Goal: Navigation & Orientation: Find specific page/section

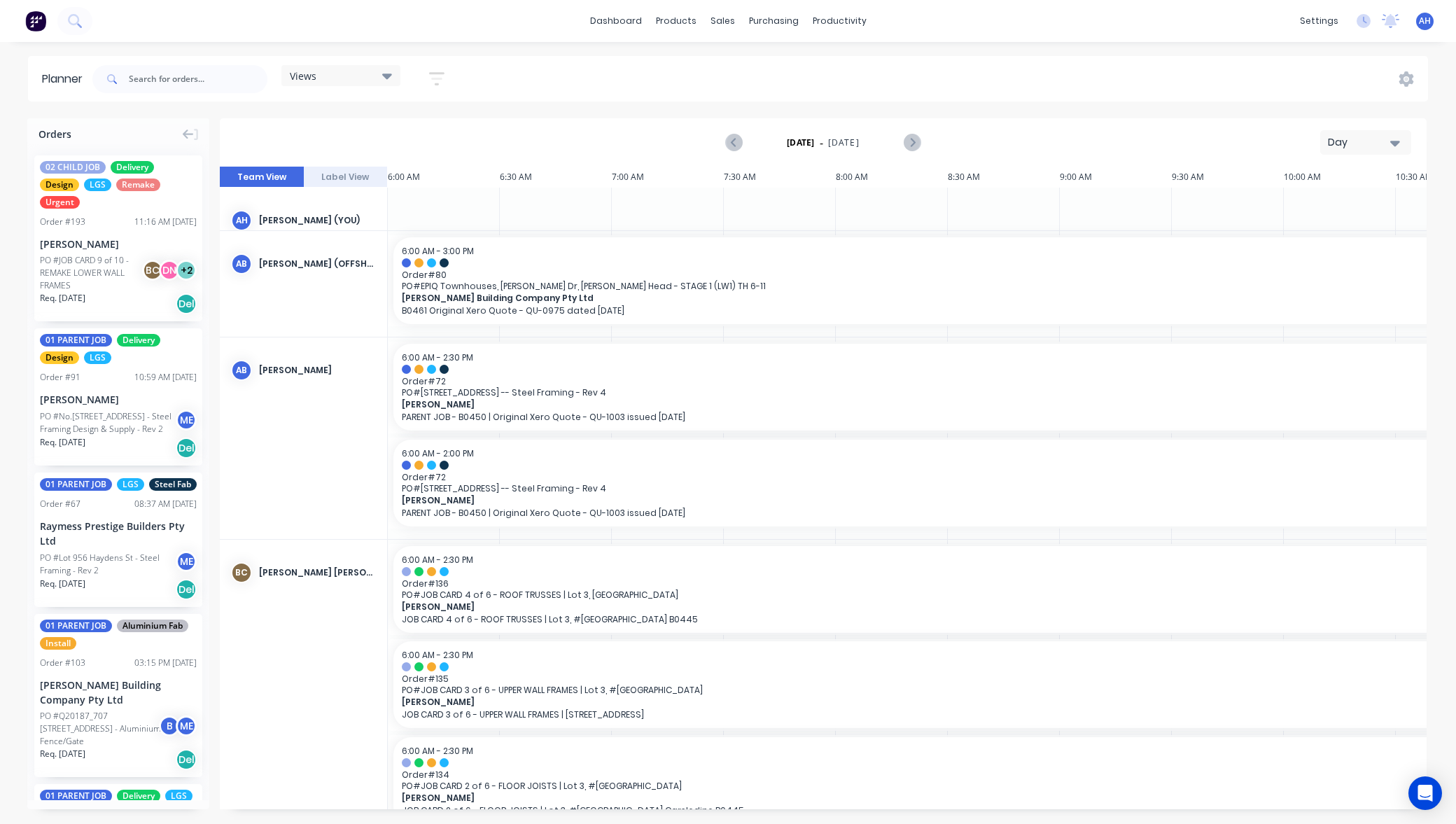
scroll to position [0, 870]
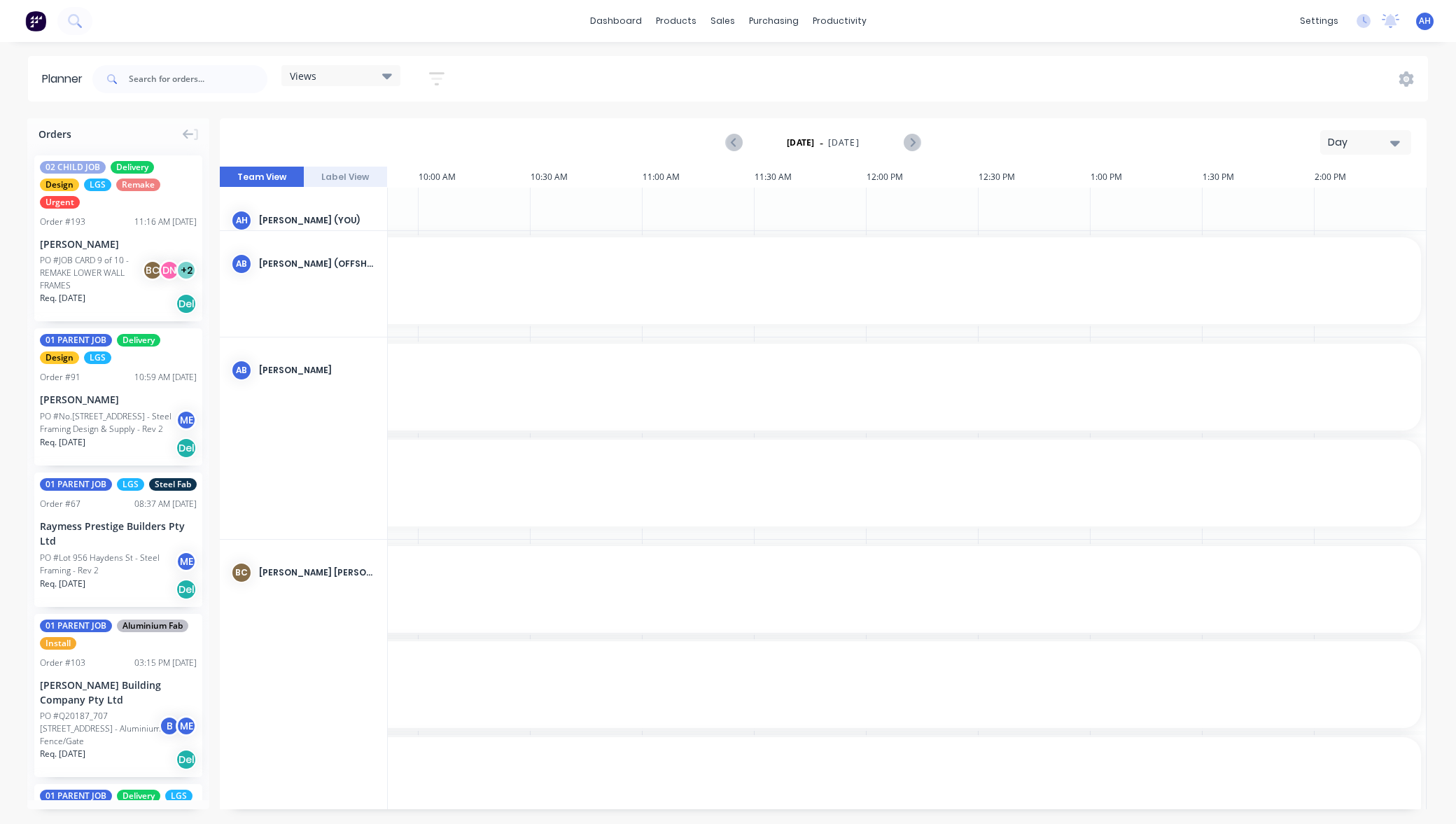
click at [441, 75] on icon "button" at bounding box center [437, 79] width 15 height 17
click at [409, 128] on div "Show/Hide users" at bounding box center [363, 131] width 97 height 14
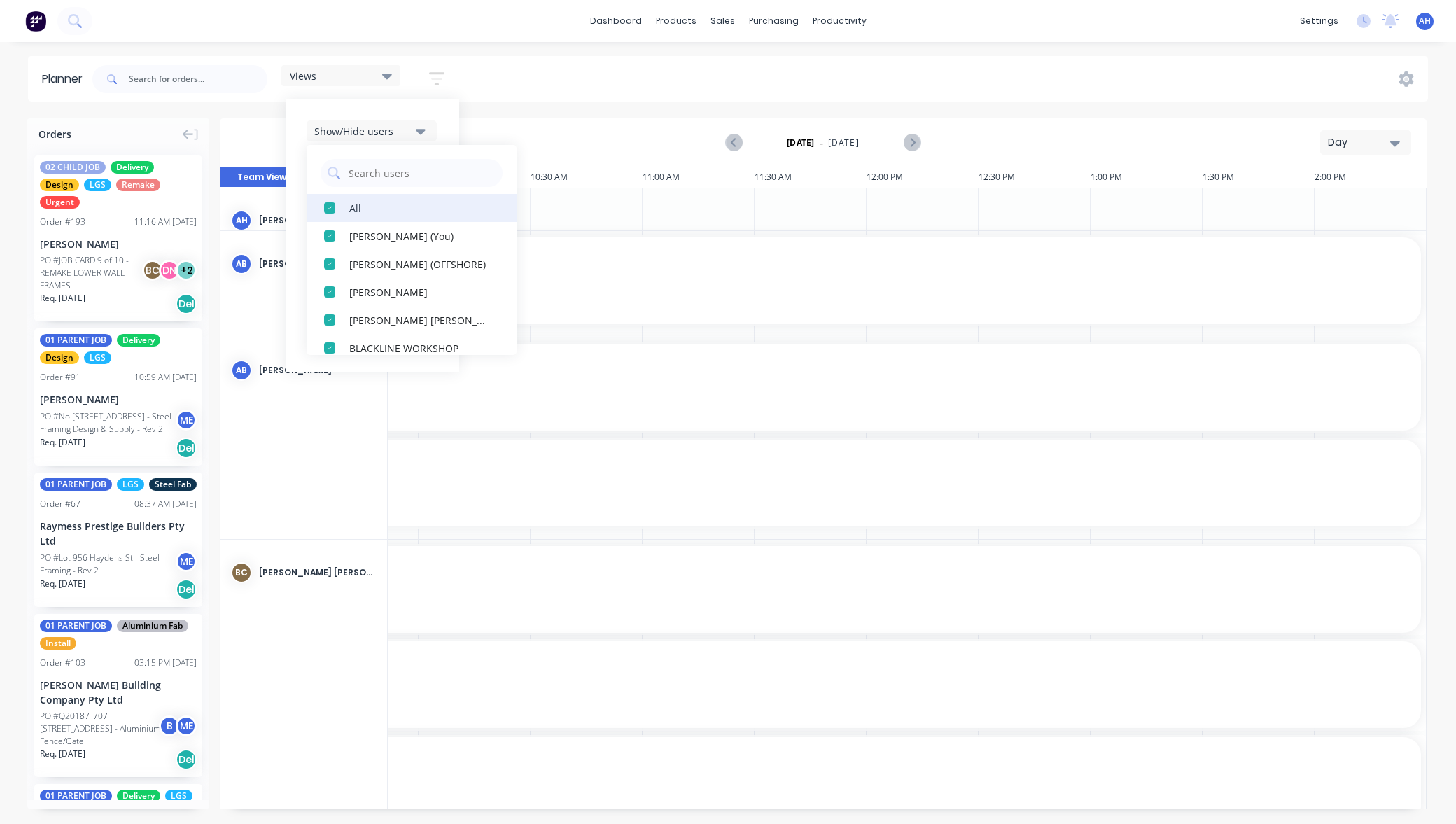
click at [332, 207] on div "button" at bounding box center [329, 207] width 28 height 28
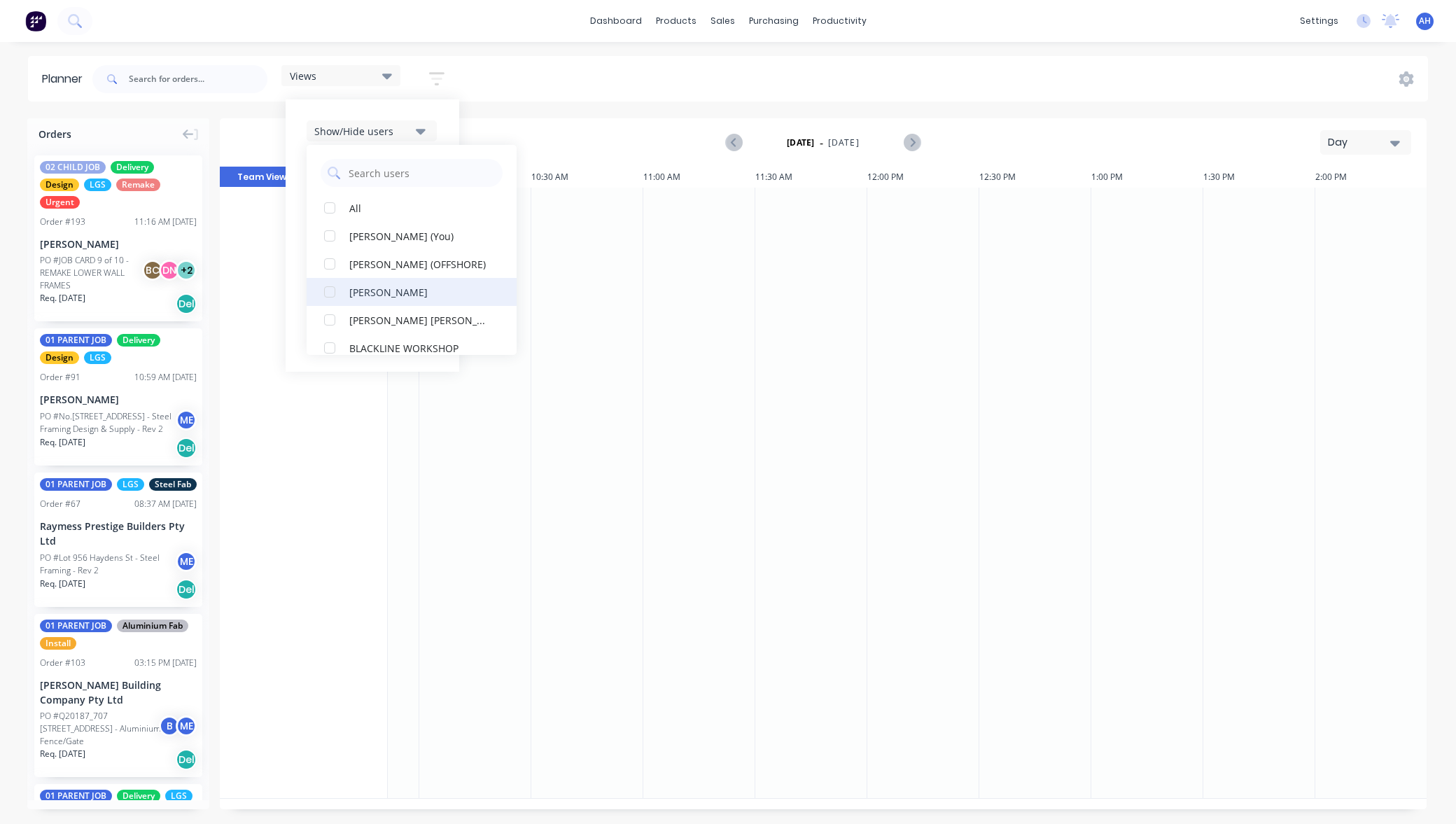
scroll to position [54, 0]
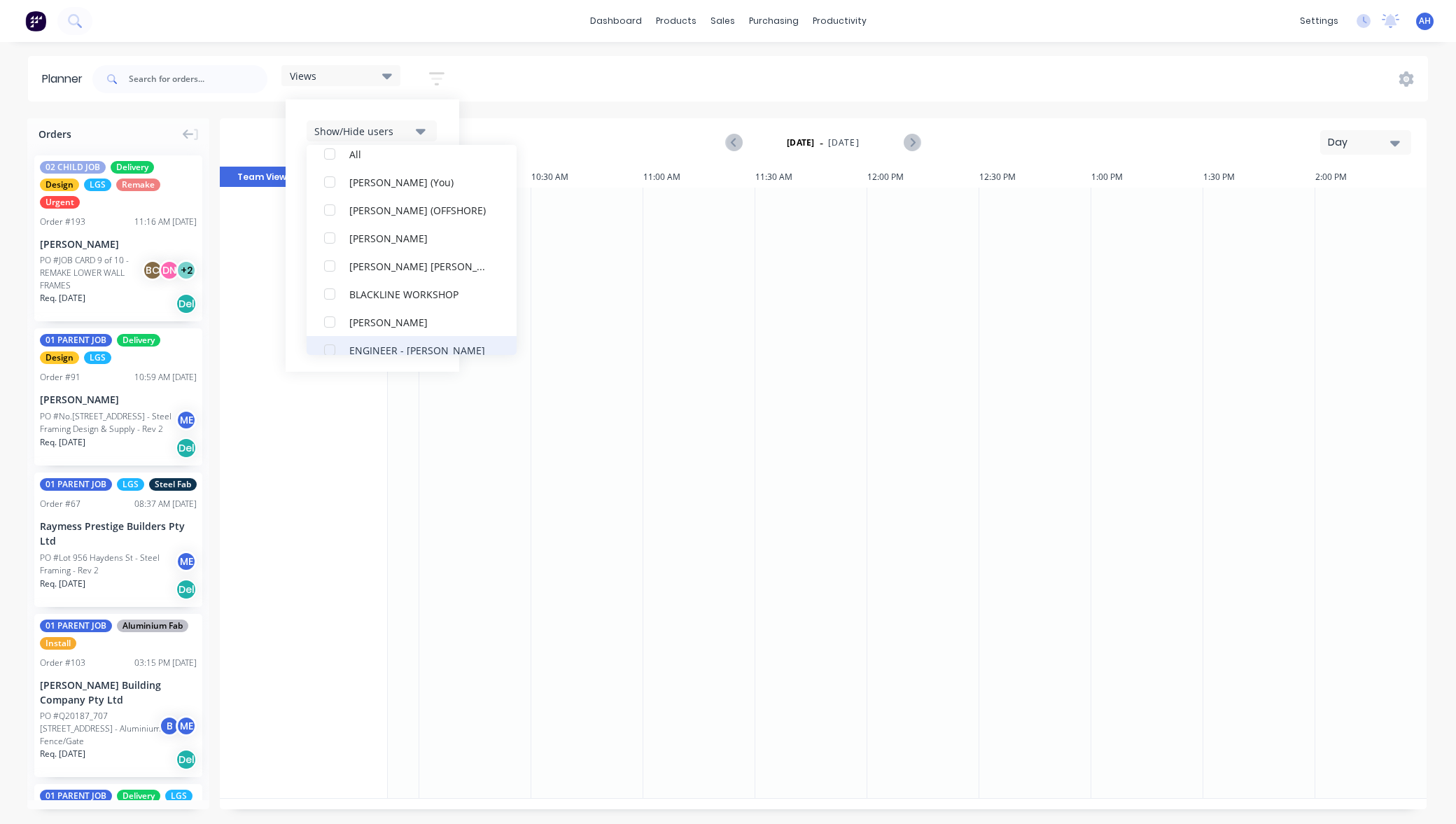
click at [332, 348] on div "button" at bounding box center [329, 349] width 28 height 28
click at [601, 76] on div "Views Save new view None (Default) edit DESIGN TEAM (INTERNAL) edit ENGINEERING…" at bounding box center [758, 79] width 1339 height 42
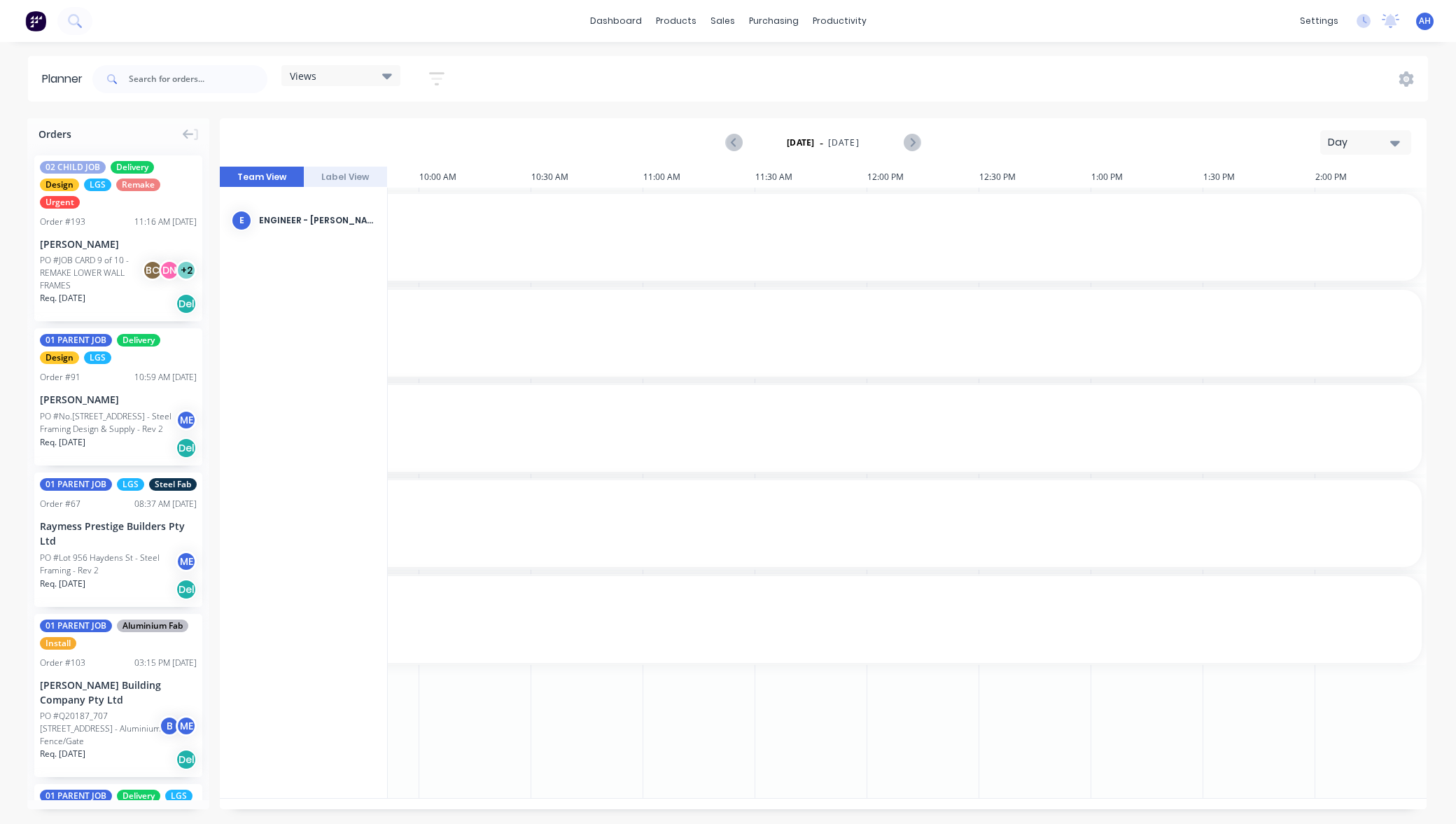
click at [1377, 140] on div "Day" at bounding box center [1360, 142] width 64 height 14
click at [1307, 236] on div "Month" at bounding box center [1341, 236] width 139 height 28
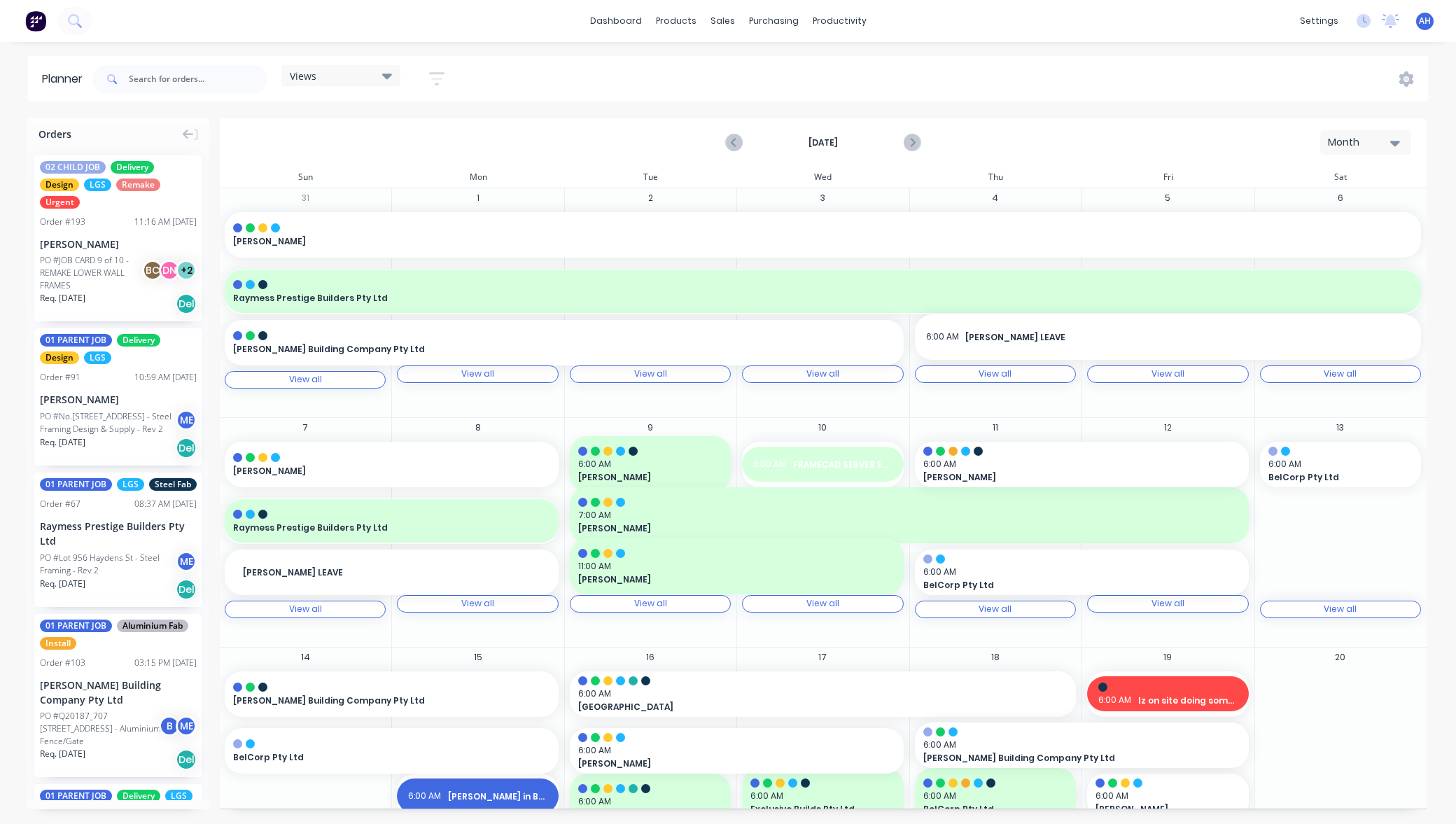
drag, startPoint x: 1365, startPoint y: 142, endPoint x: 1398, endPoint y: 140, distance: 33.1
click at [1398, 140] on icon "button" at bounding box center [1394, 142] width 10 height 15
click at [1331, 212] on div "Week" at bounding box center [1341, 207] width 139 height 28
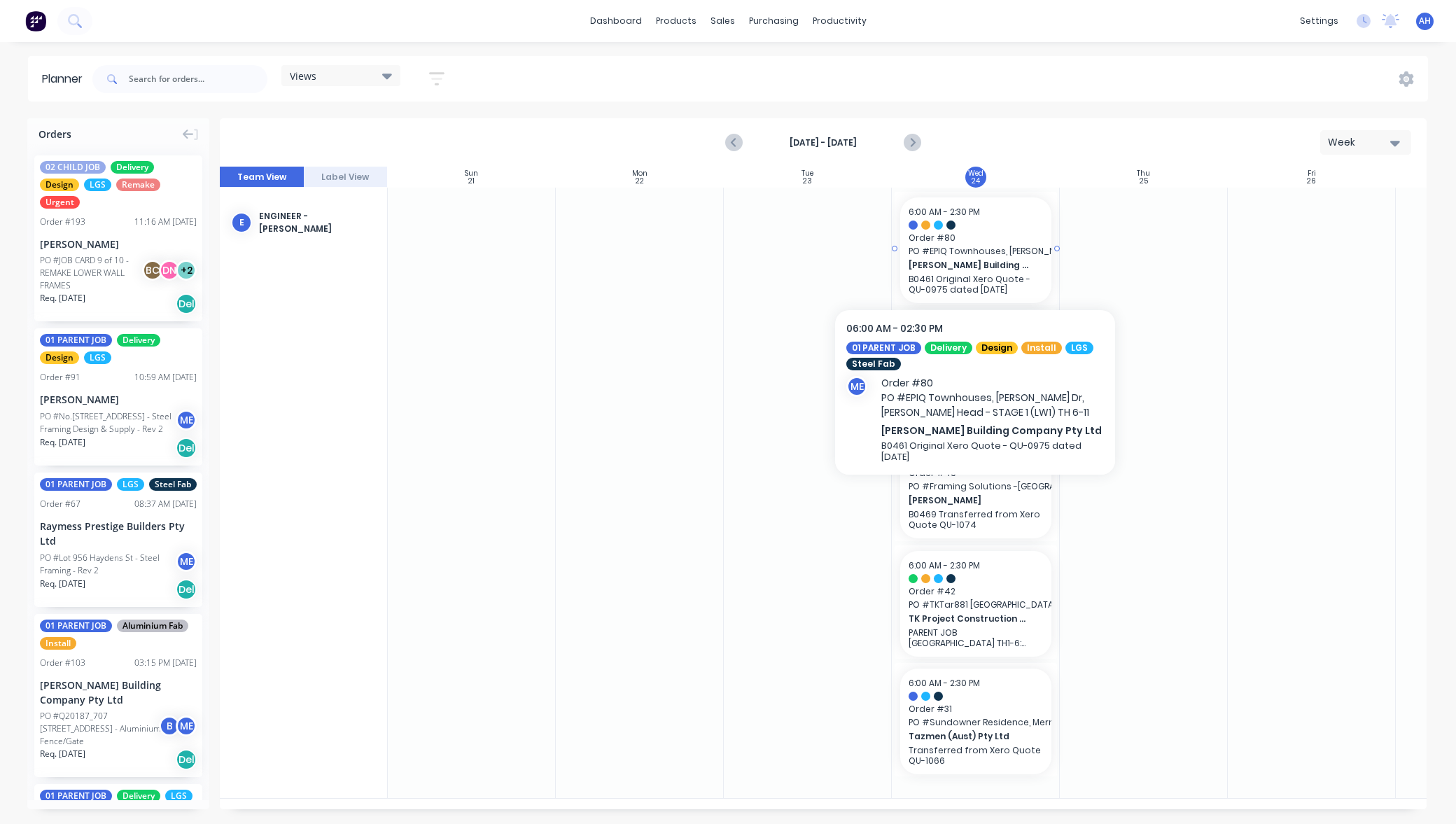
click at [1015, 243] on span "Order # 80" at bounding box center [976, 238] width 135 height 13
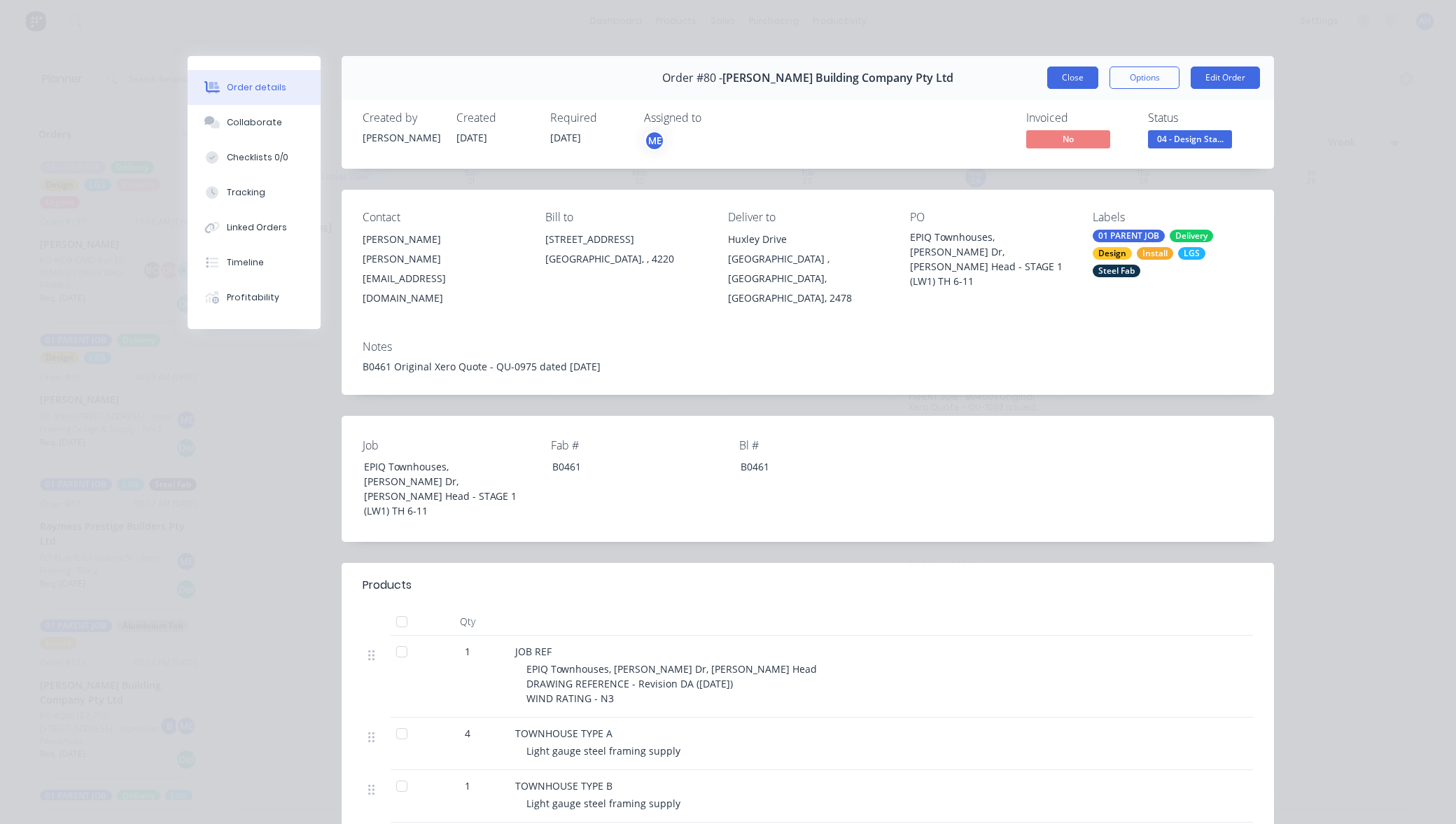
click at [1080, 69] on button "Close" at bounding box center [1072, 77] width 51 height 22
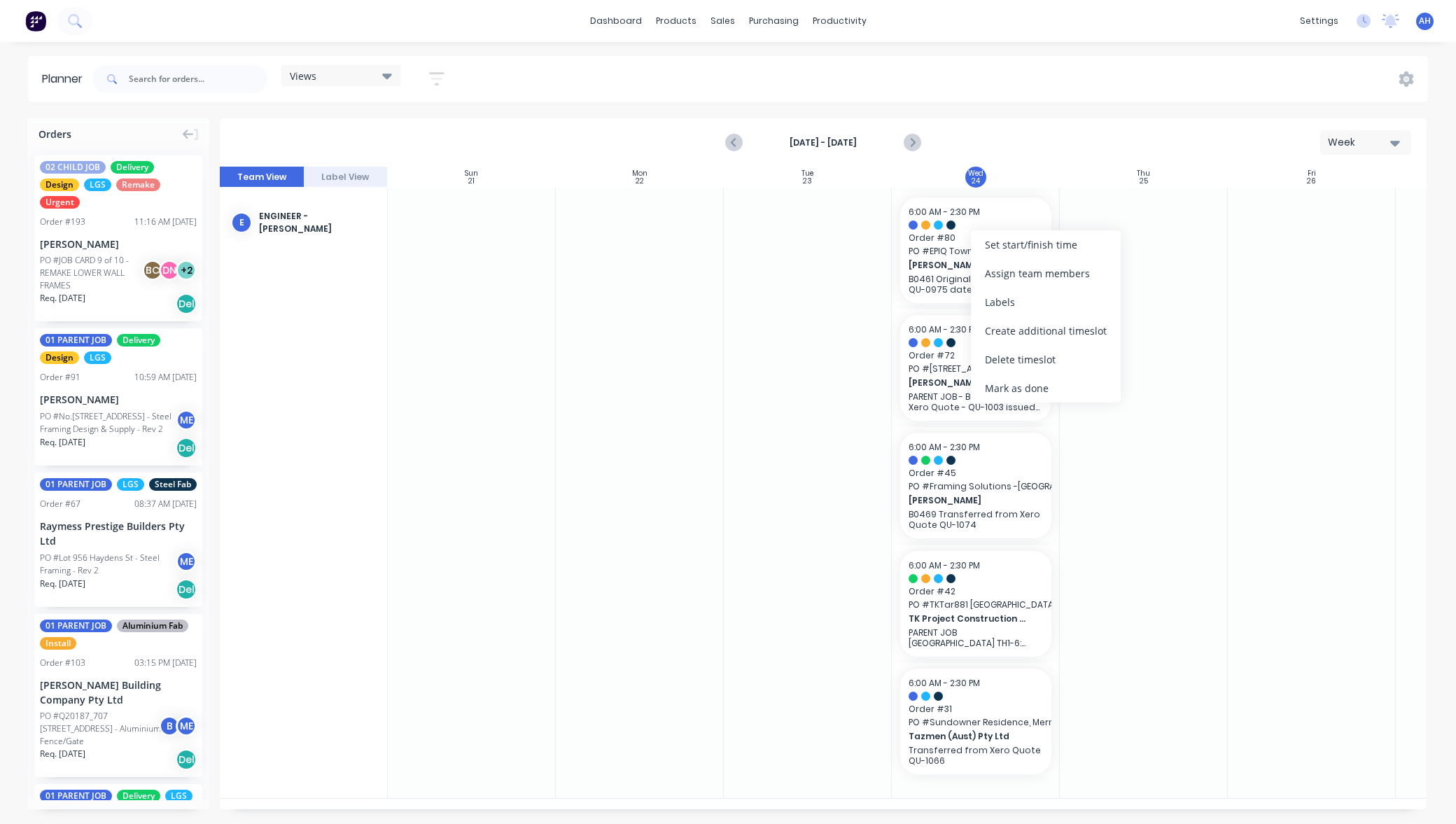
click at [1141, 453] on div at bounding box center [1143, 493] width 168 height 610
click at [612, 13] on link "dashboard" at bounding box center [616, 21] width 65 height 21
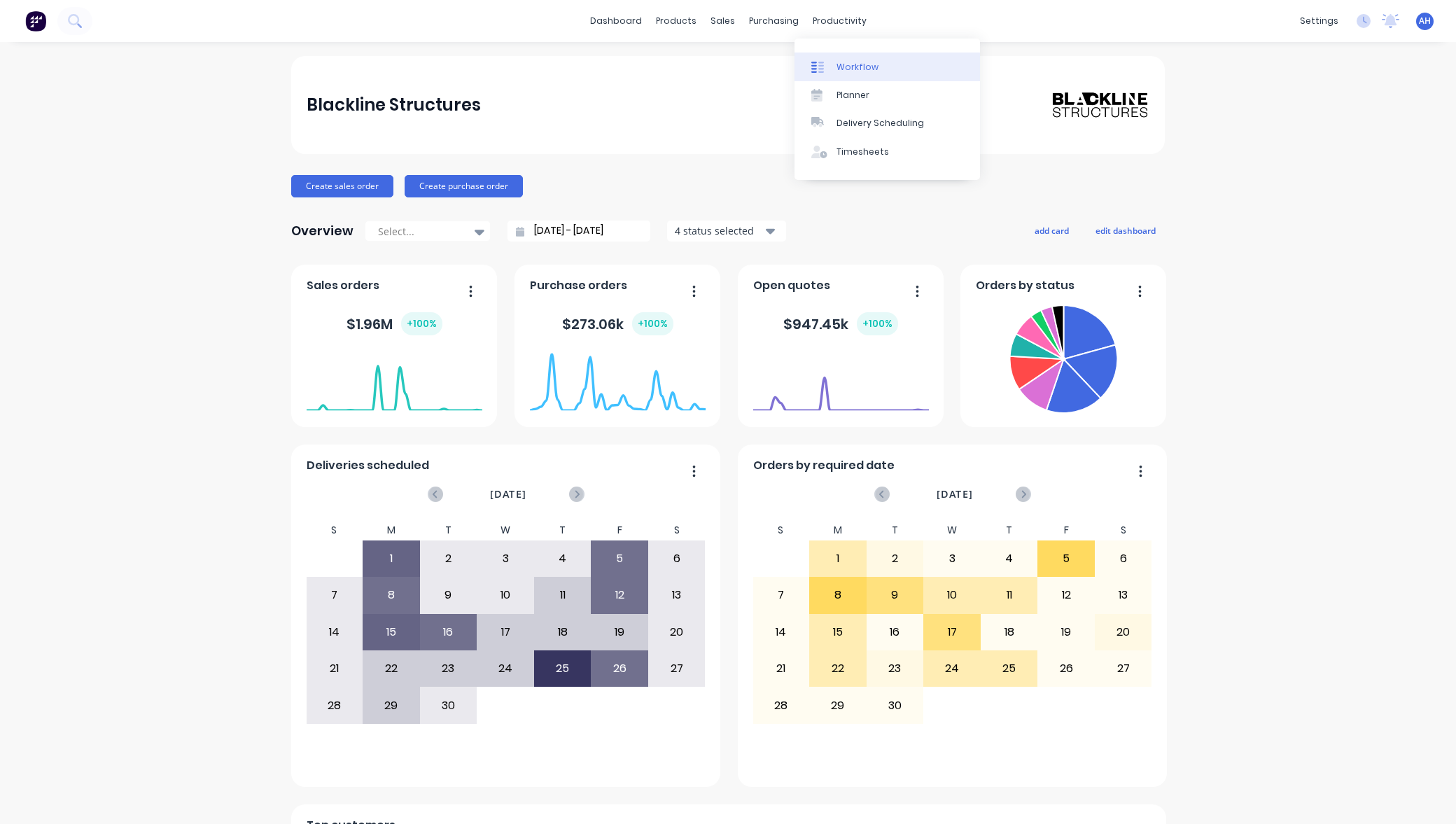
click at [856, 64] on div "Workflow" at bounding box center [857, 66] width 42 height 13
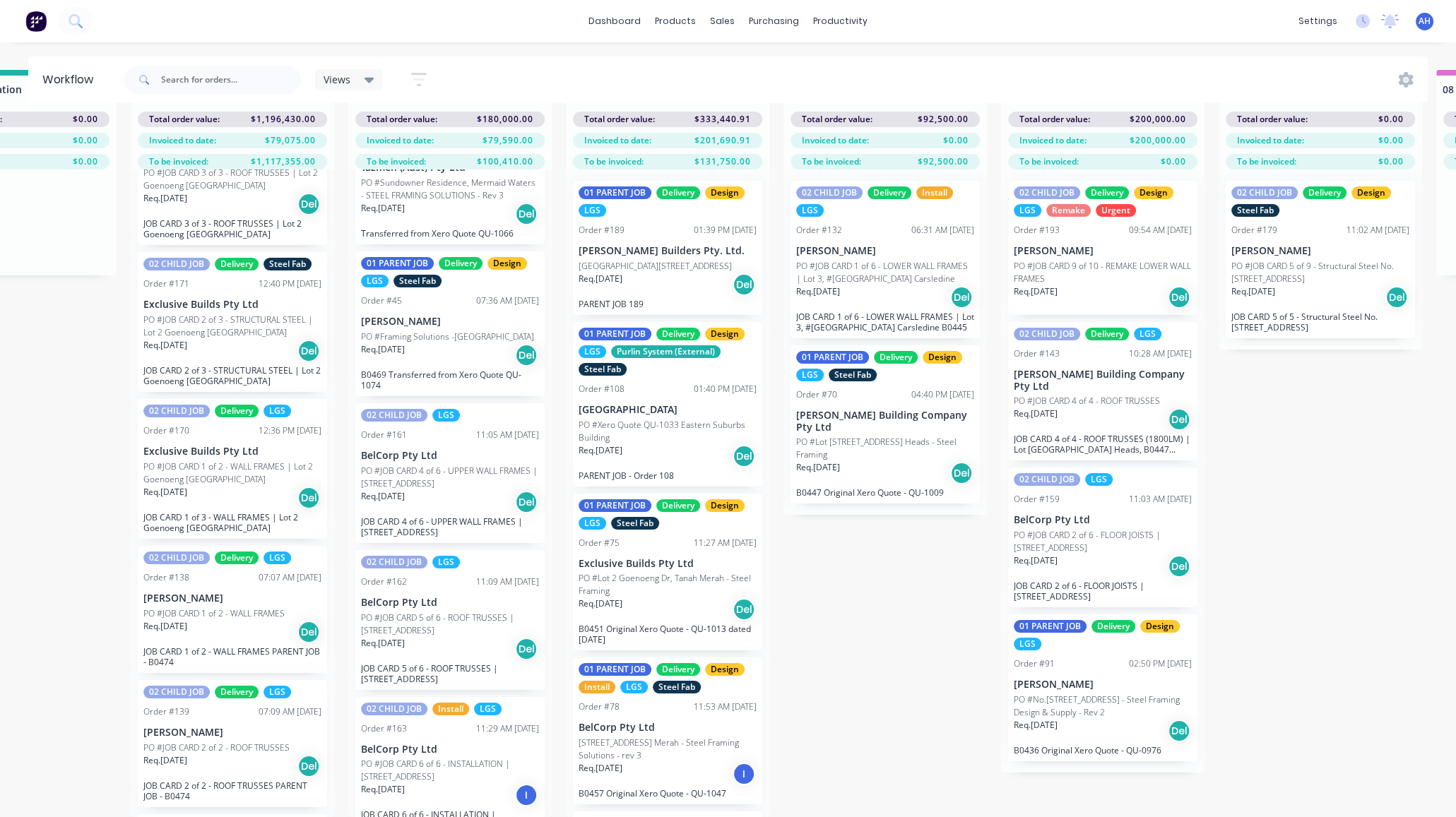
drag, startPoint x: 186, startPoint y: 315, endPoint x: 704, endPoint y: 425, distance: 529.6
drag, startPoint x: 862, startPoint y: 624, endPoint x: 39, endPoint y: 442, distance: 842.9
click at [39, 442] on div "Submitted 2 Status colour #FF69B4 hex #FF69B4 Save Cancel Summaries Total order…" at bounding box center [1332, 443] width 3790 height 747
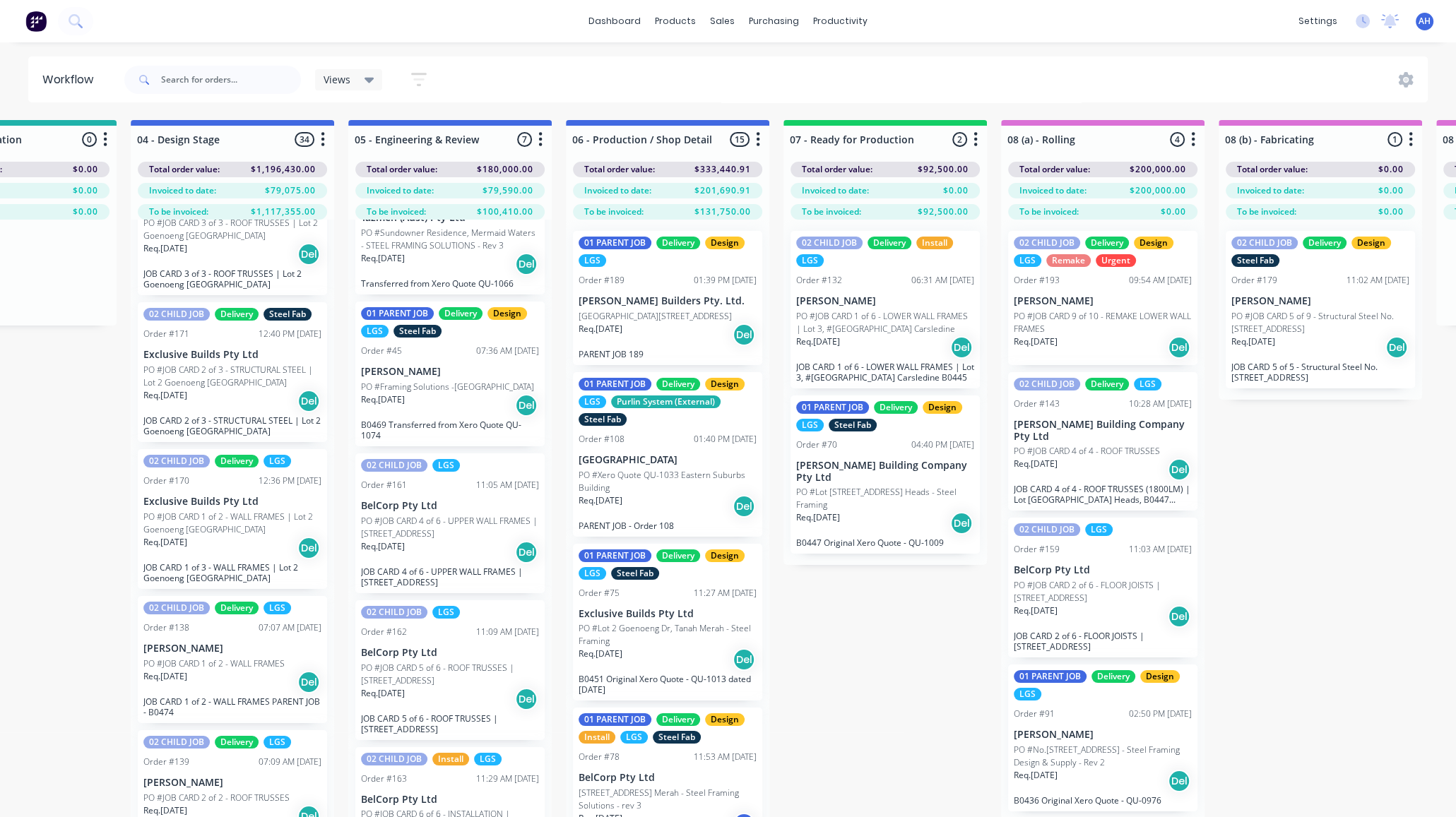
scroll to position [0, 552]
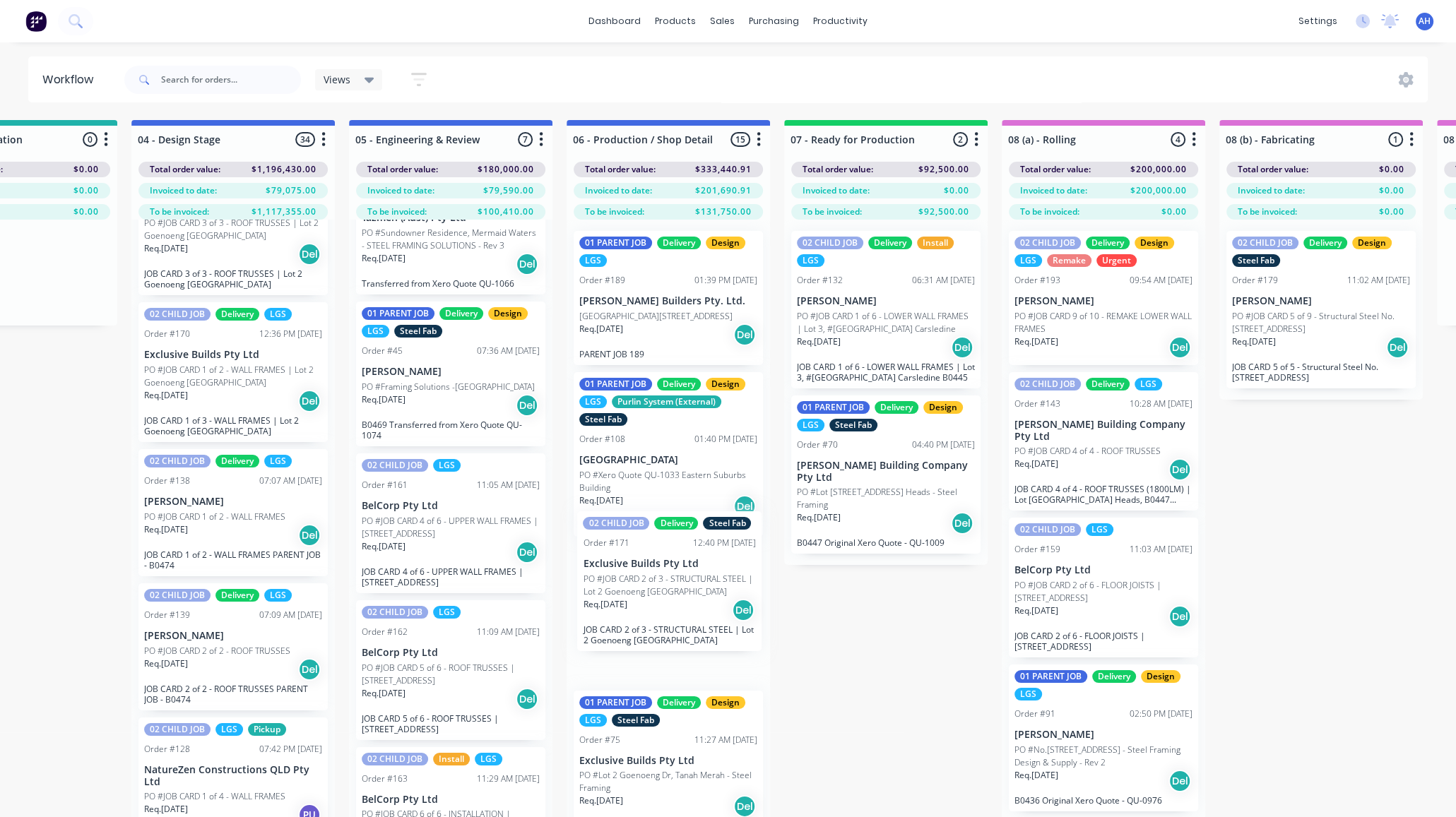
drag, startPoint x: 190, startPoint y: 368, endPoint x: 649, endPoint y: 582, distance: 506.4
click at [649, 582] on div "Submitted 2 Status colour #FF69B4 hex #FF69B4 Save Cancel Summaries Total order…" at bounding box center [1333, 494] width 3790 height 747
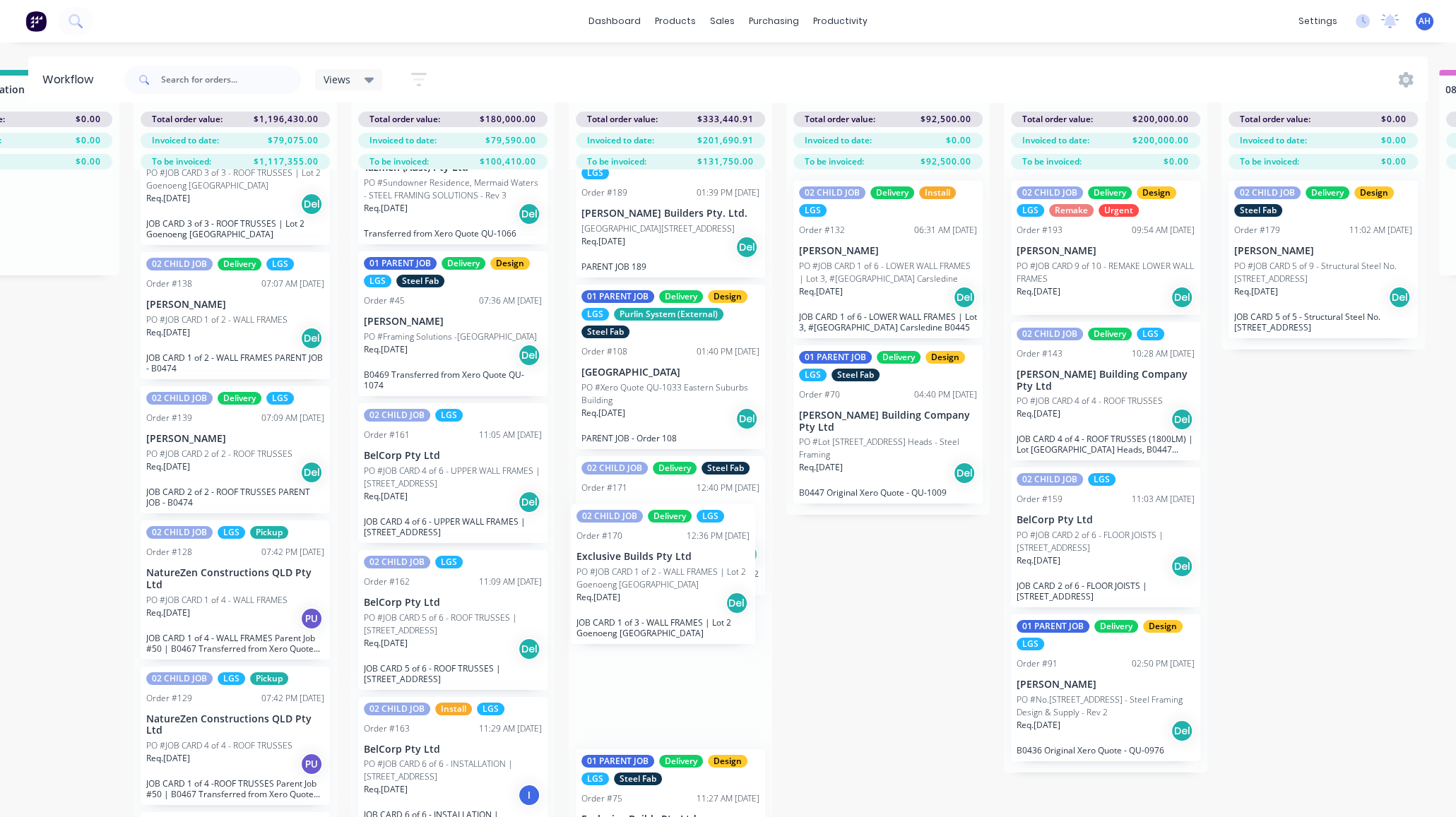
scroll to position [48, 0]
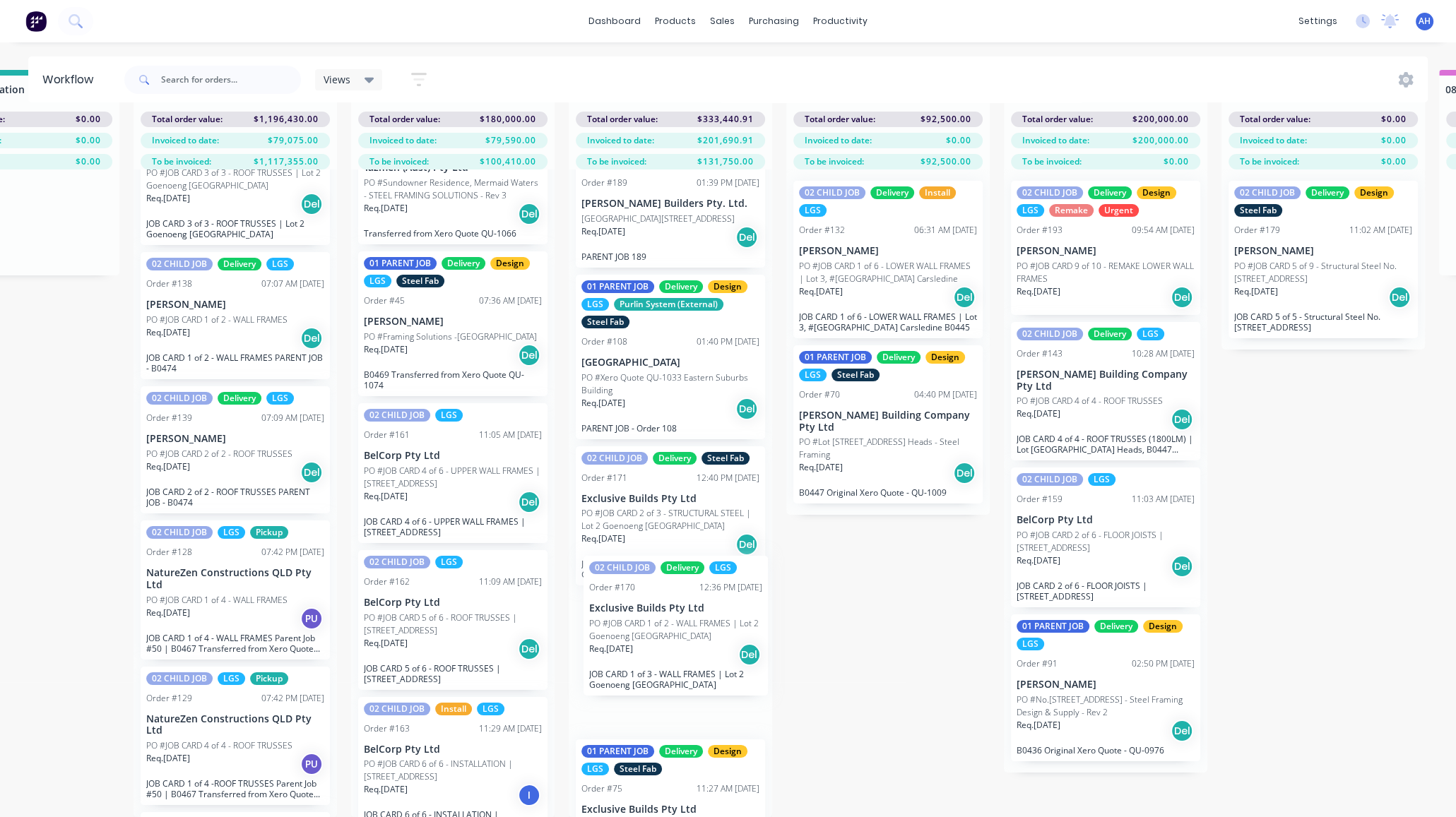
drag, startPoint x: 214, startPoint y: 341, endPoint x: 667, endPoint y: 602, distance: 522.8
click at [667, 602] on div "Submitted 2 Status colour #FF69B4 hex #FF69B4 Save Cancel Summaries Total order…" at bounding box center [1335, 443] width 3790 height 747
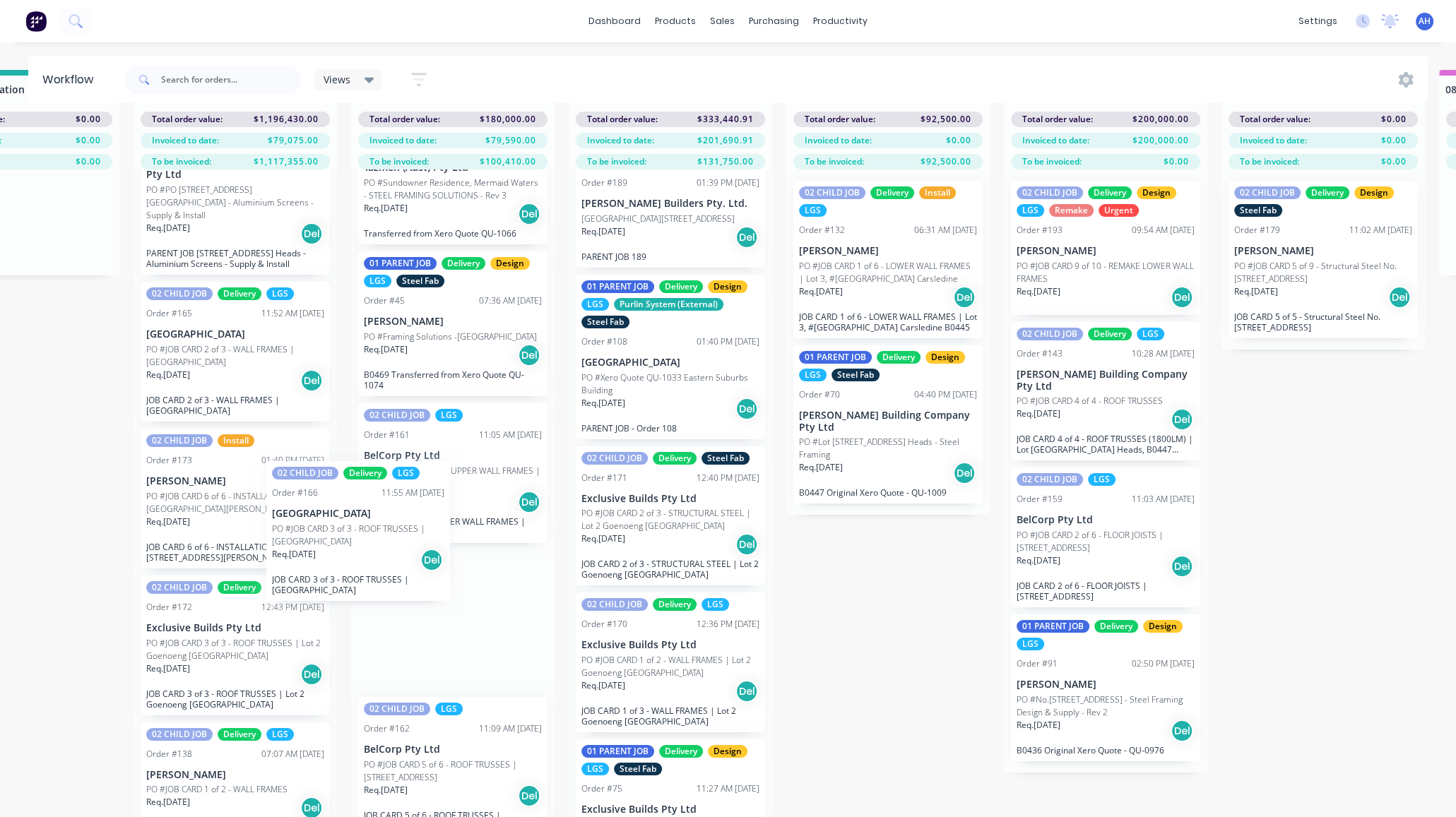
scroll to position [63, 547]
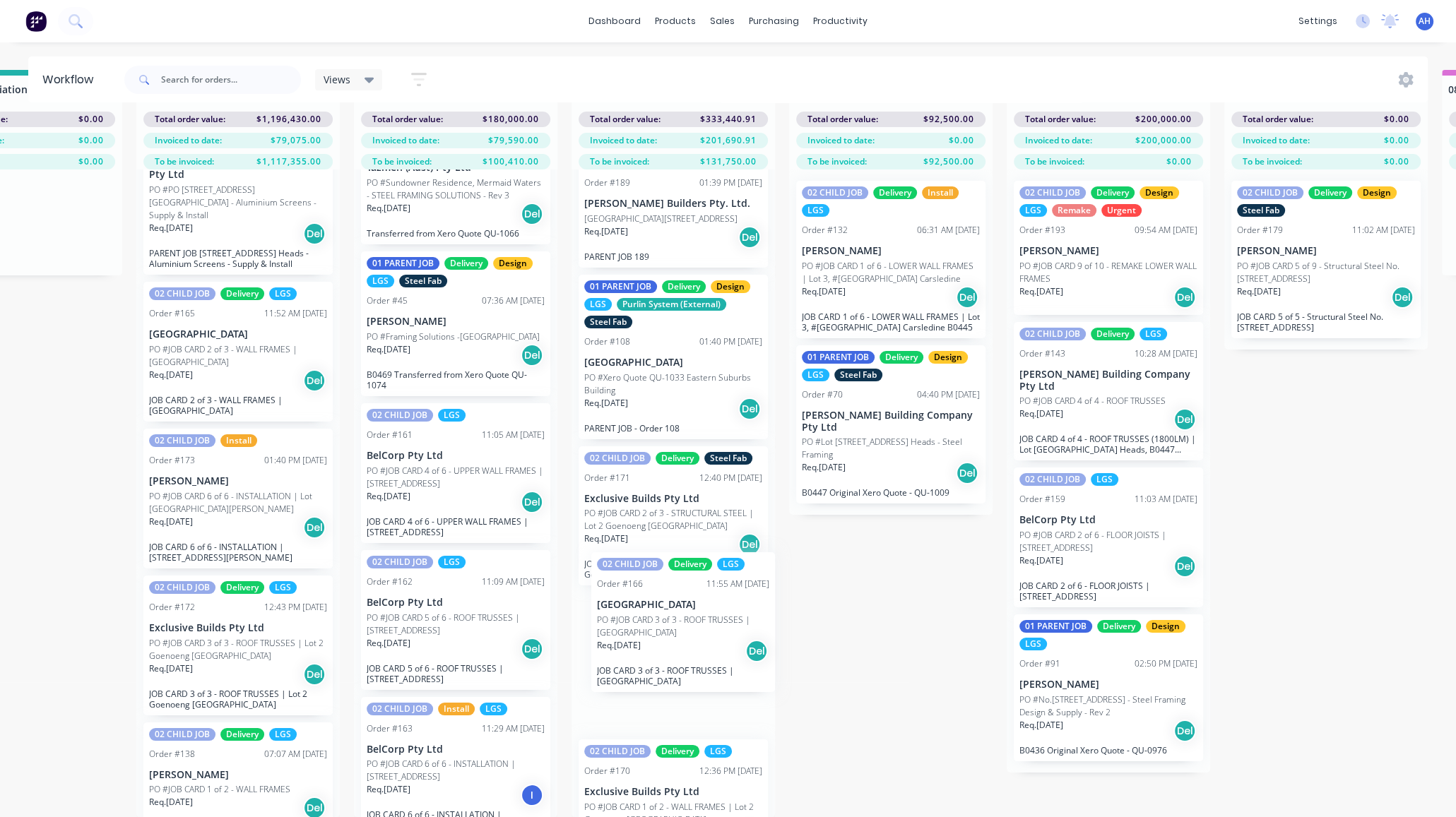
drag, startPoint x: 187, startPoint y: 496, endPoint x: 646, endPoint y: 640, distance: 481.1
click at [646, 640] on div "Submitted 2 Status colour #FF69B4 hex #FF69B4 Save Cancel Summaries Total order…" at bounding box center [1337, 443] width 3790 height 747
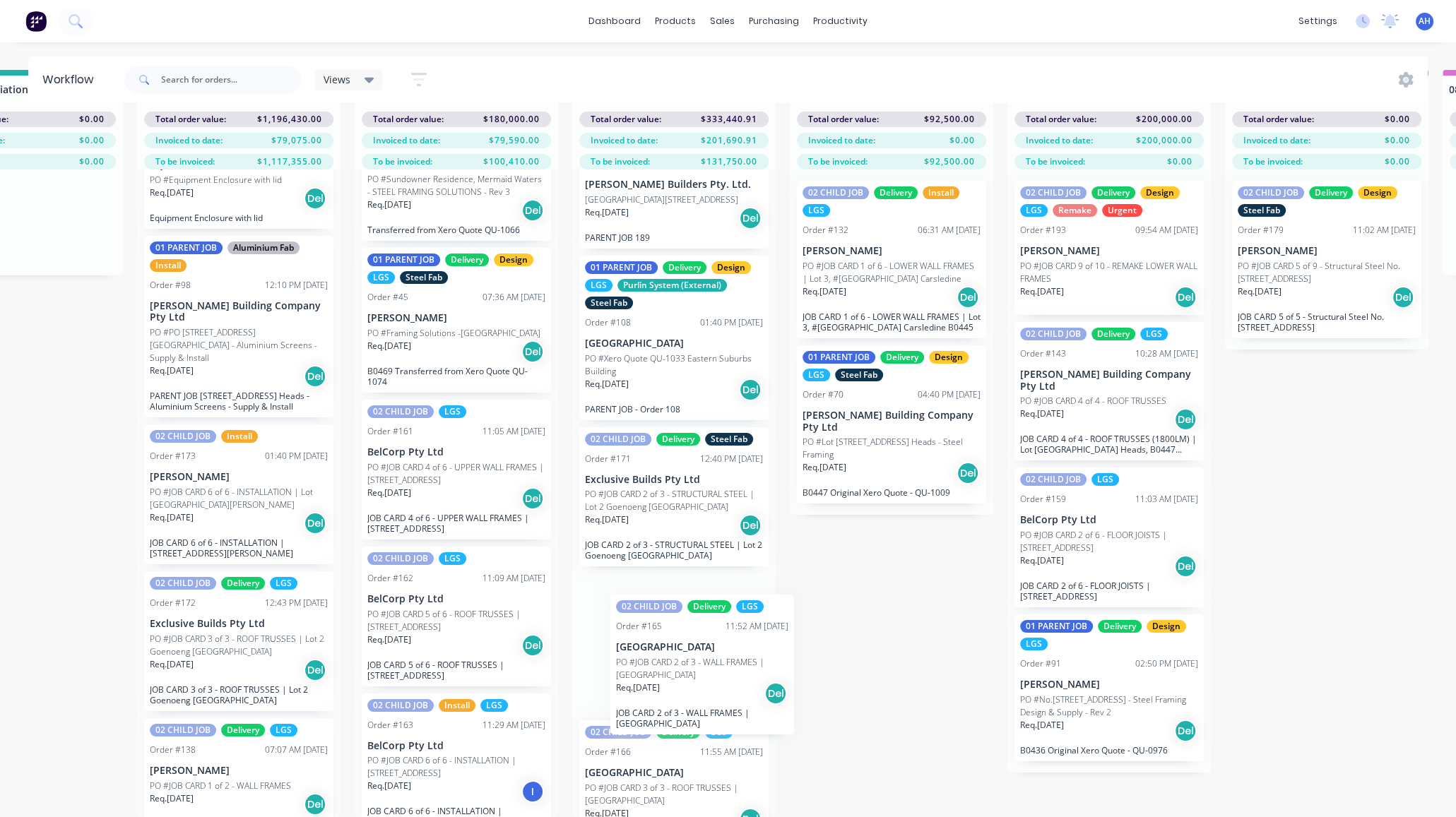
scroll to position [67, 0]
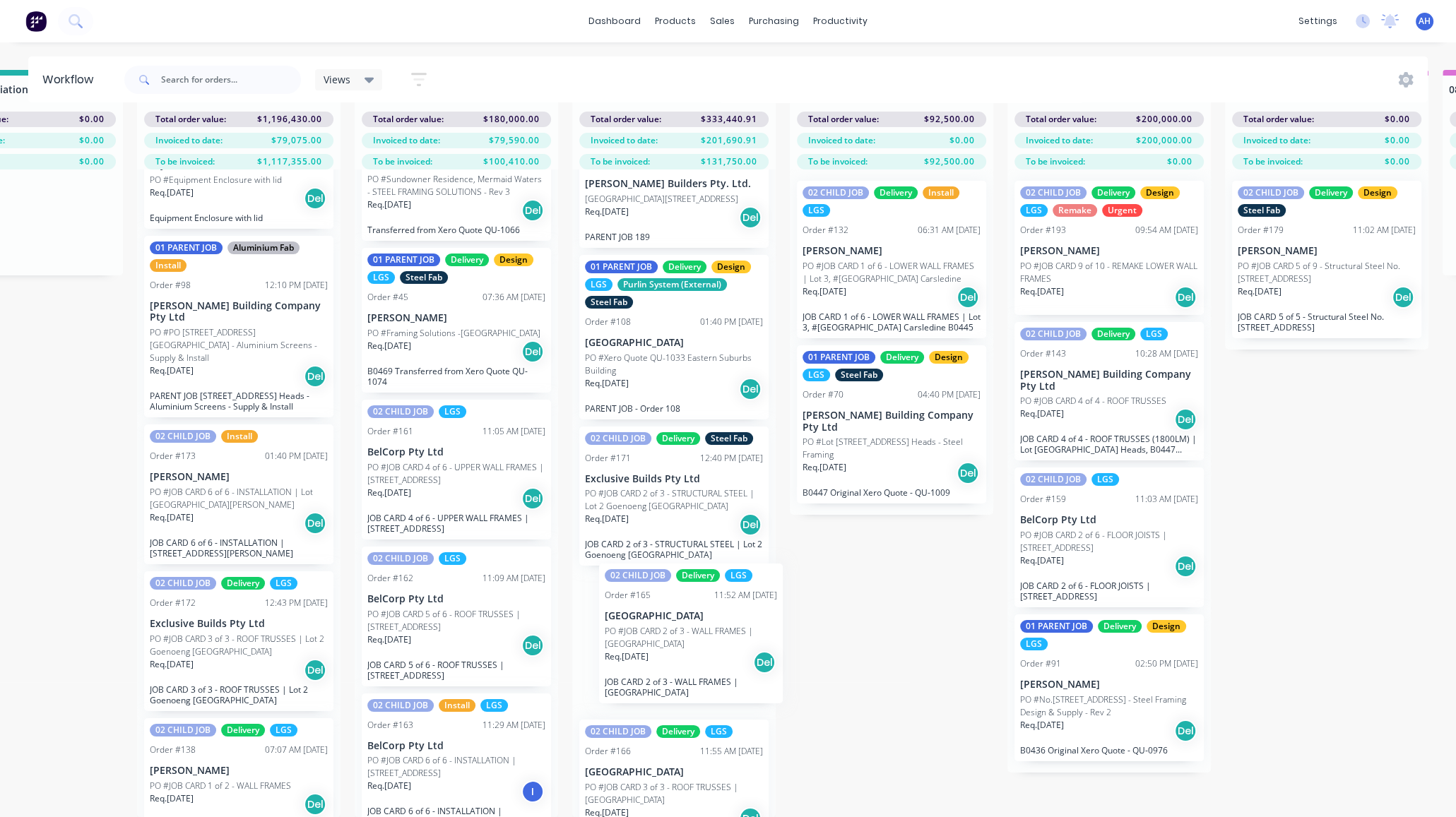
drag, startPoint x: 213, startPoint y: 478, endPoint x: 674, endPoint y: 630, distance: 485.4
click at [674, 630] on div "Submitted 2 Status colour #FF69B4 hex #FF69B4 Save Cancel Summaries Total order…" at bounding box center [1338, 443] width 3790 height 747
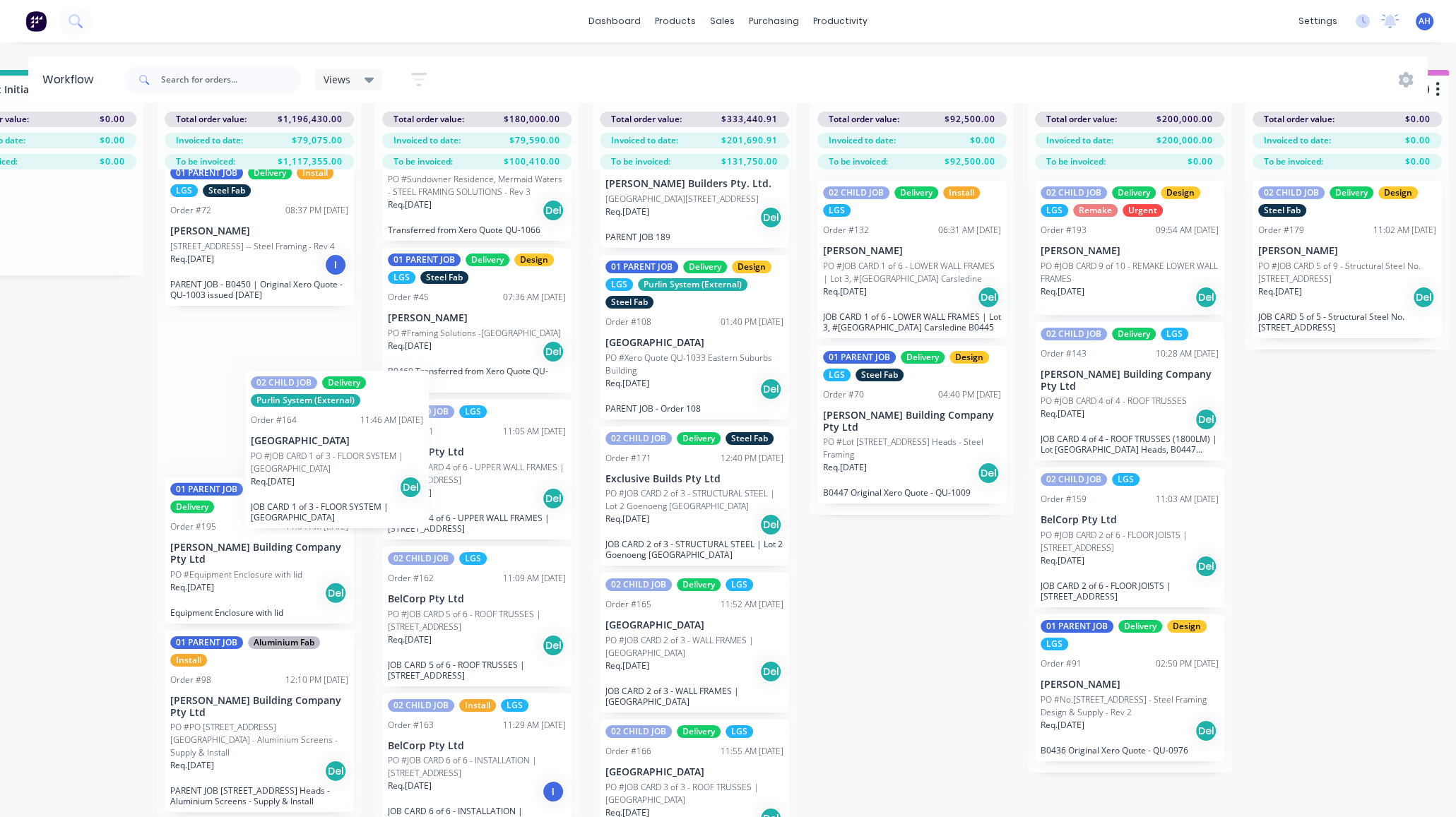
scroll to position [63, 524]
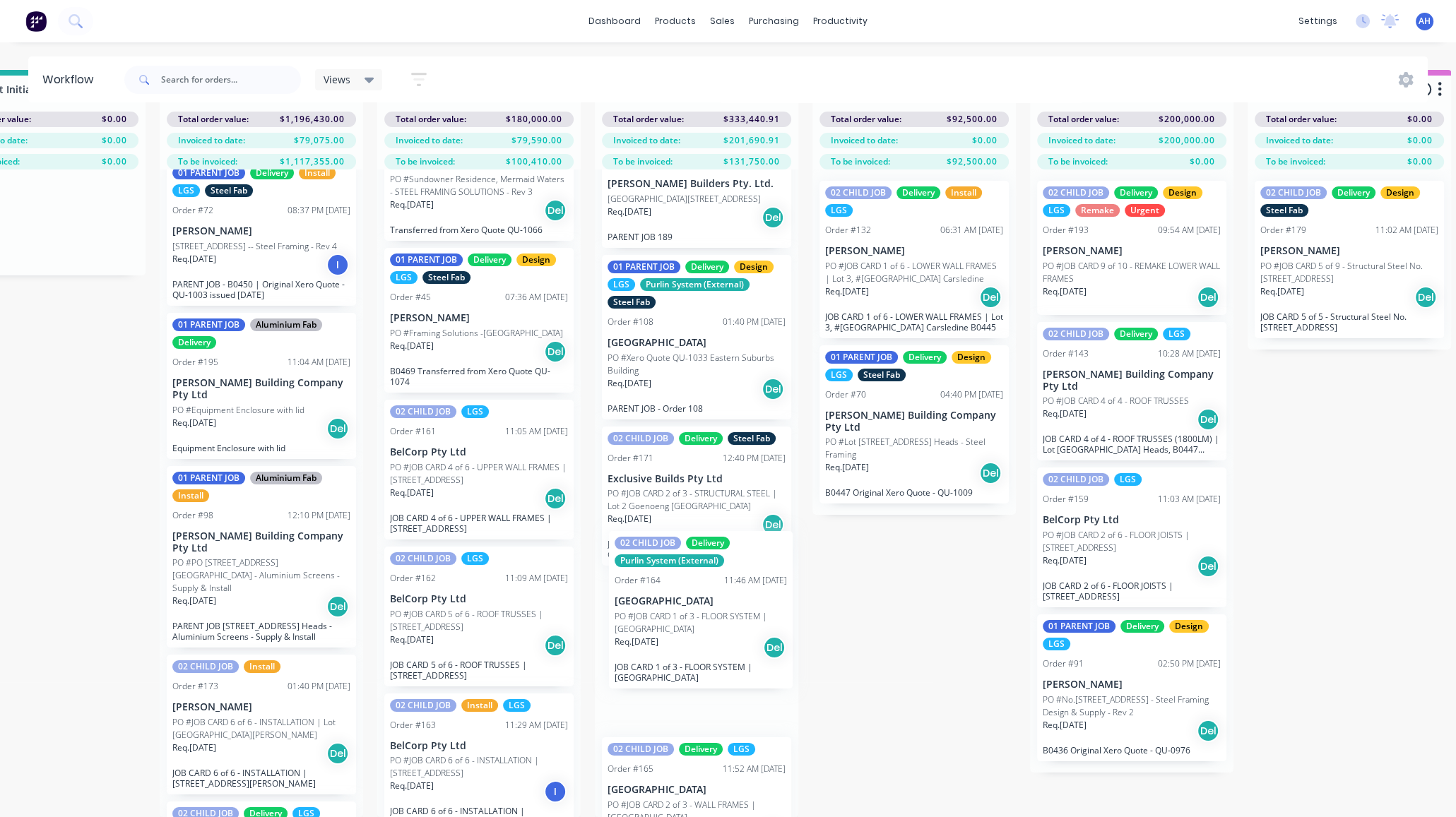
drag, startPoint x: 200, startPoint y: 382, endPoint x: 667, endPoint y: 602, distance: 516.2
click at [667, 602] on div "Submitted 2 Status colour #FF69B4 hex #FF69B4 Save Cancel Summaries Total order…" at bounding box center [1361, 443] width 3790 height 747
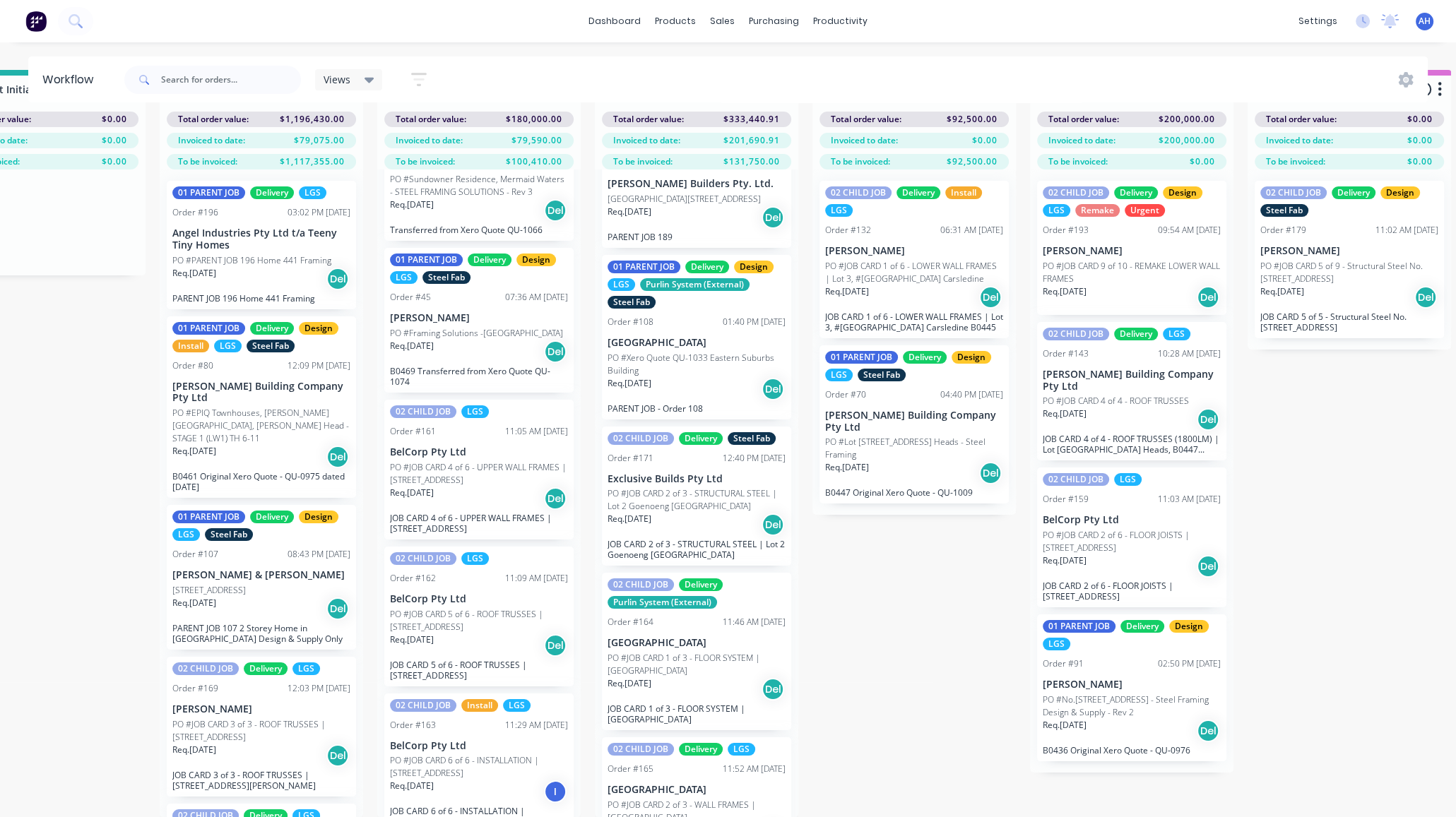
scroll to position [0, 0]
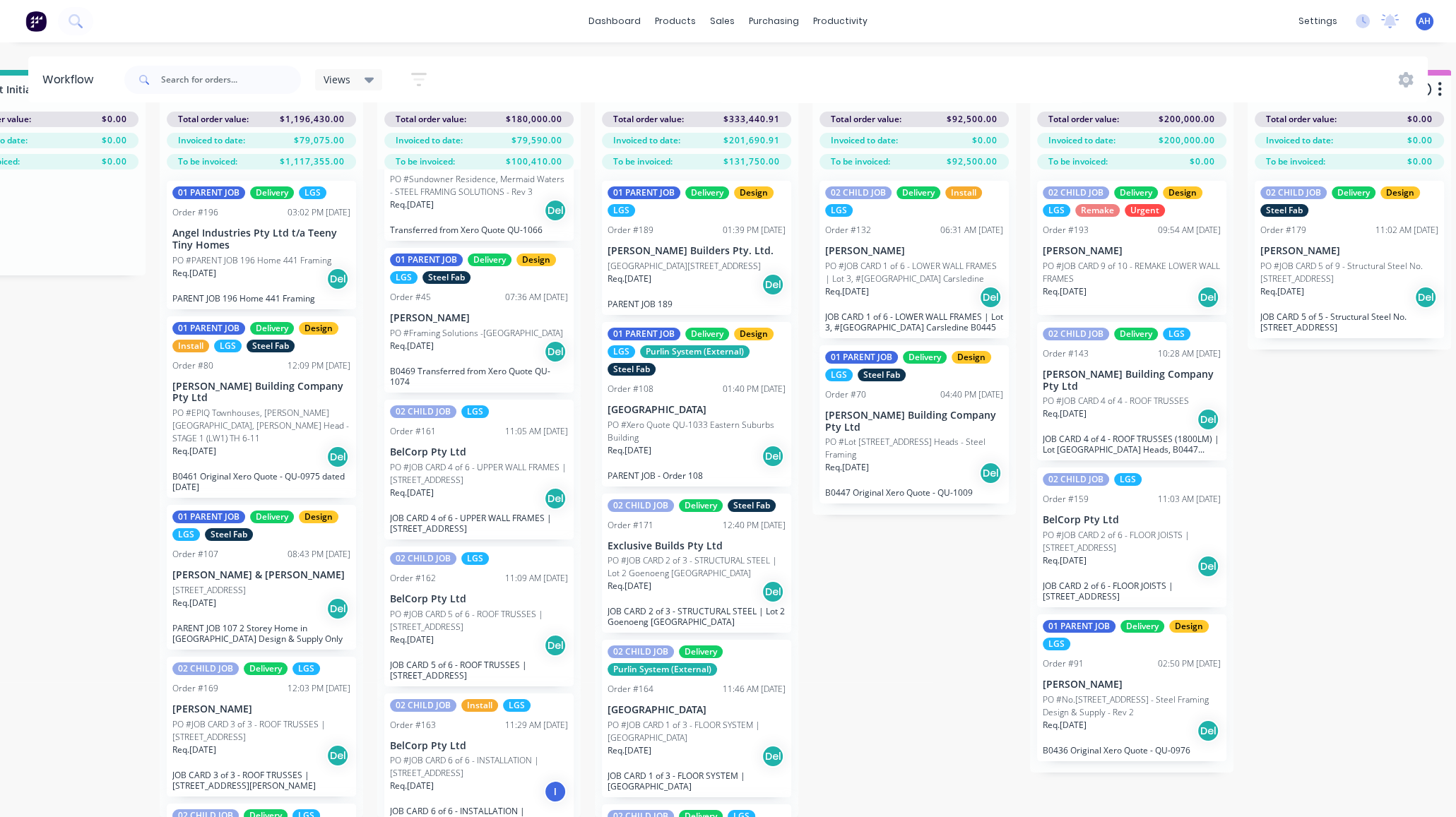
click at [664, 419] on p "PO #Xero Quote QU-1033 Eastern Suburbs Building" at bounding box center [695, 431] width 178 height 25
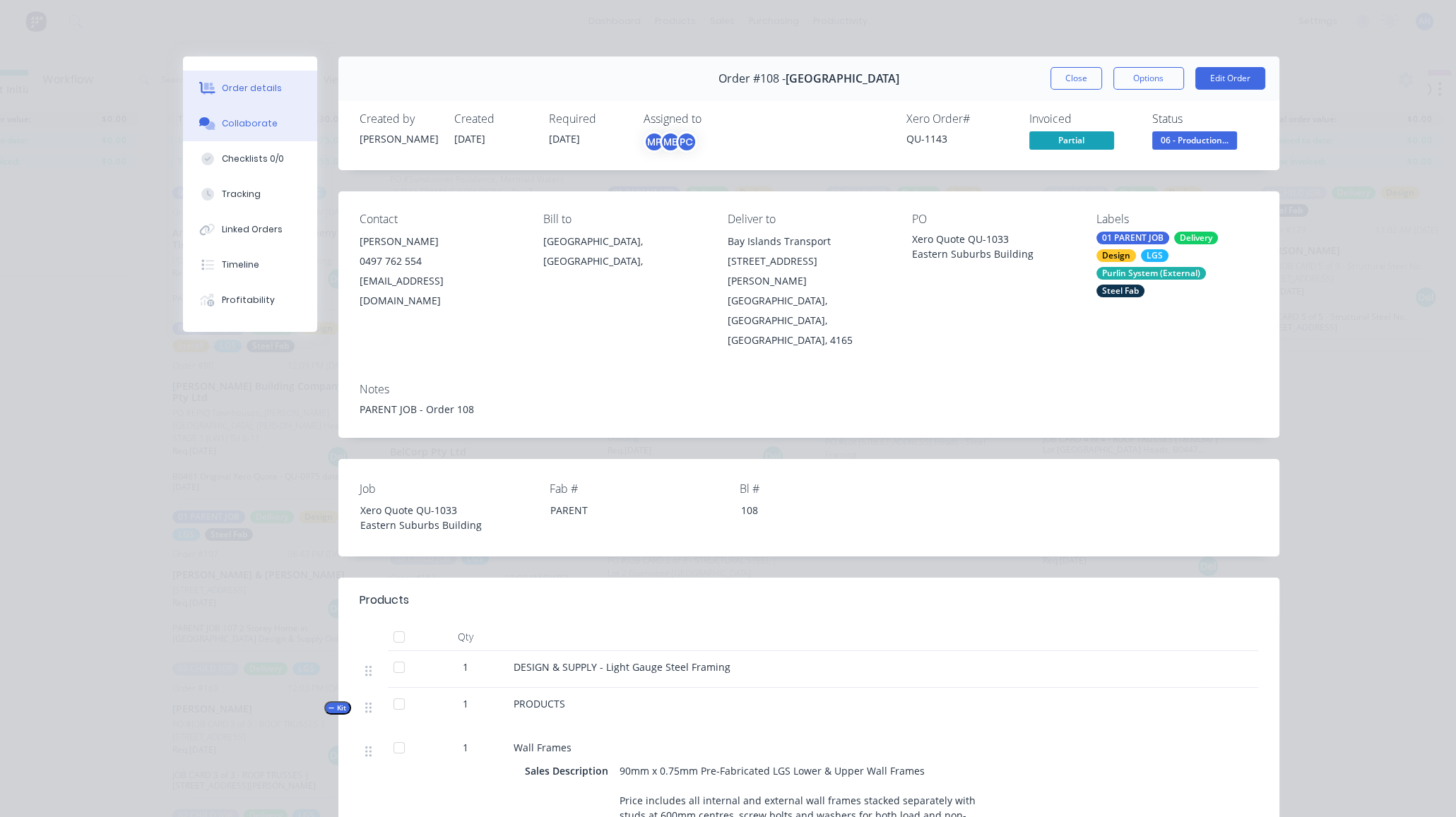
click at [240, 131] on button "Collaborate" at bounding box center [250, 123] width 134 height 35
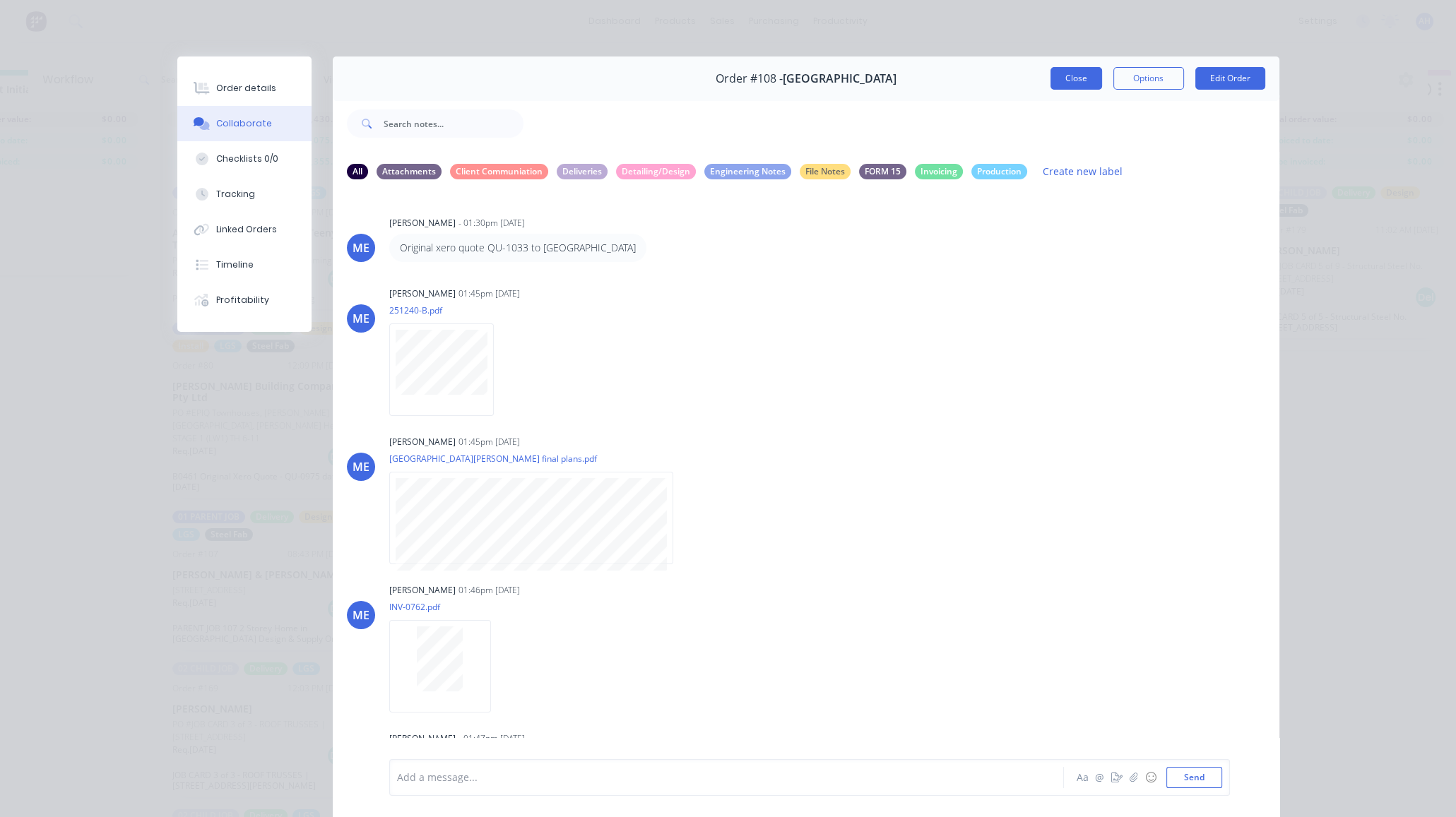
click at [1061, 69] on button "Close" at bounding box center [1076, 78] width 51 height 22
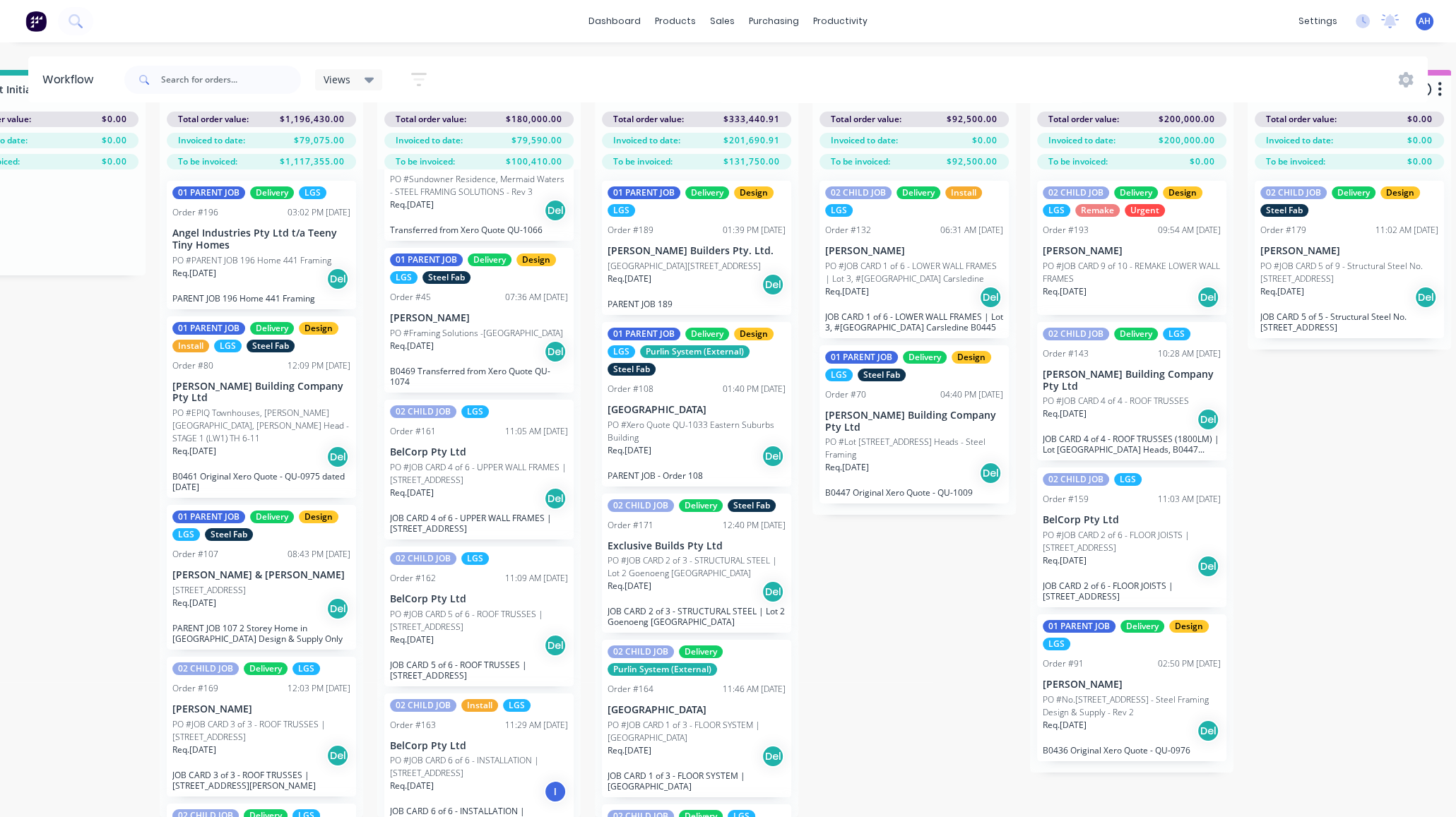
click at [664, 419] on p "PO #Xero Quote QU-1033 Eastern Suburbs Building" at bounding box center [695, 431] width 178 height 25
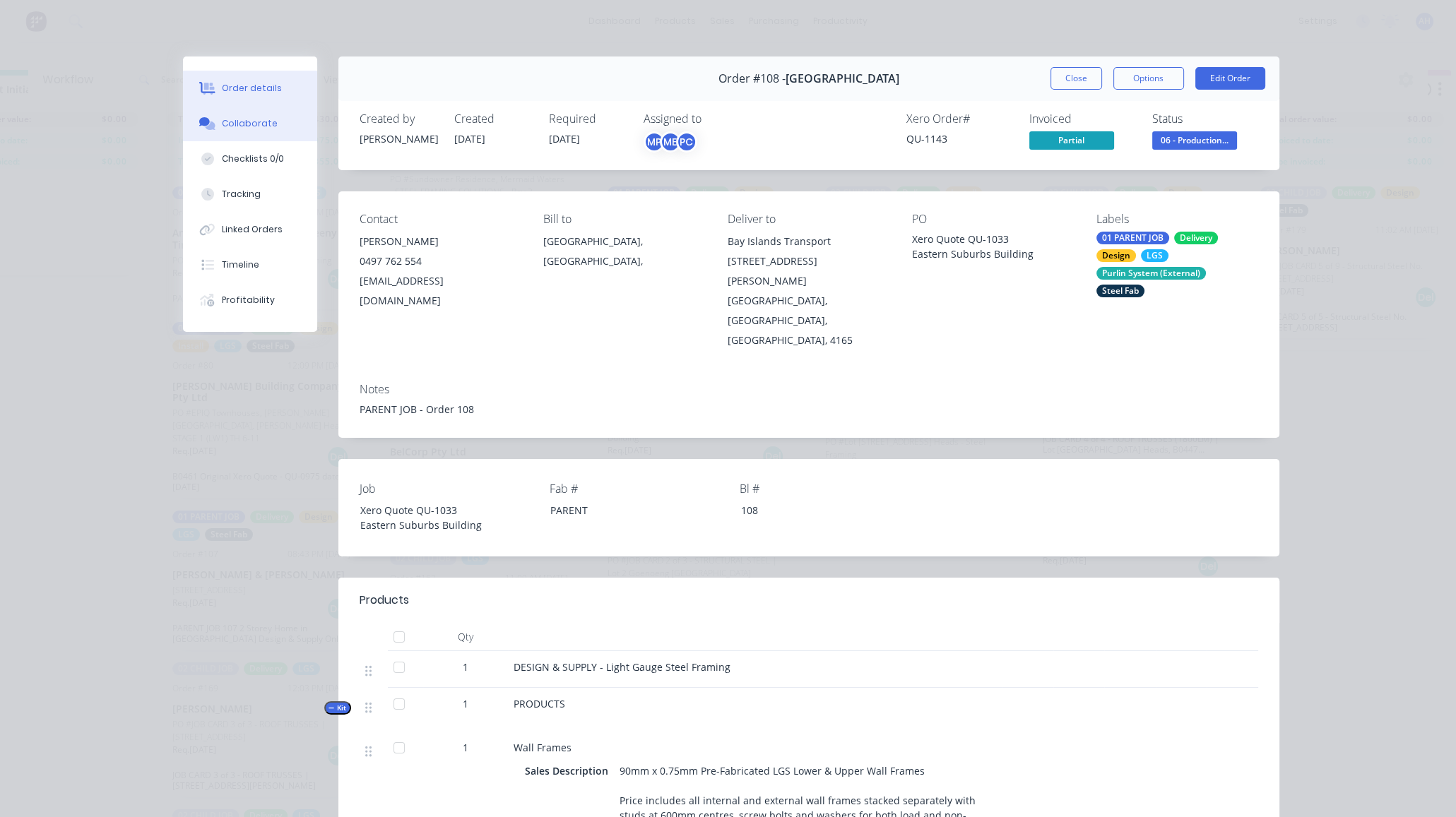
click at [247, 121] on div "Collaborate" at bounding box center [249, 123] width 55 height 13
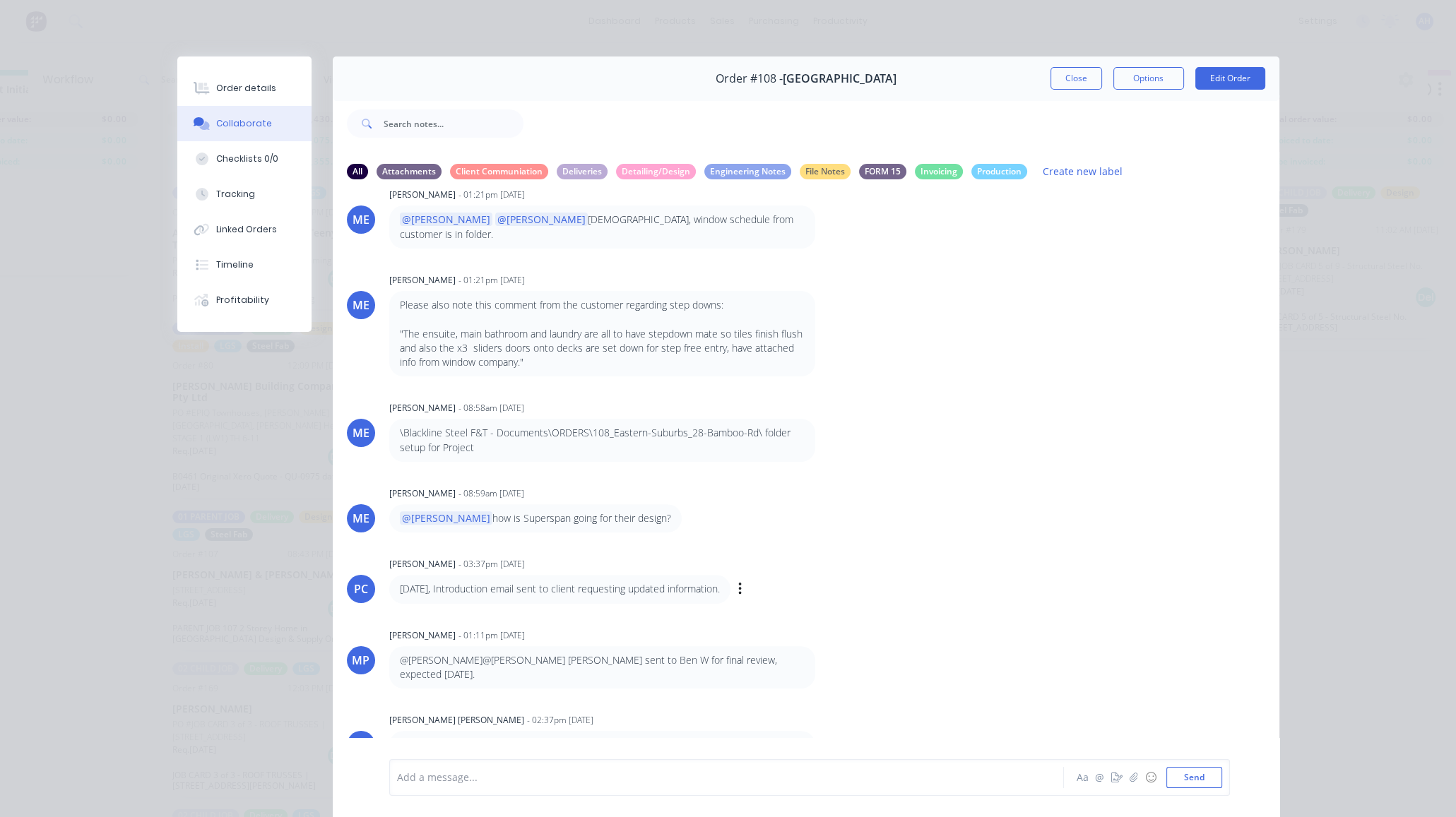
scroll to position [914, 0]
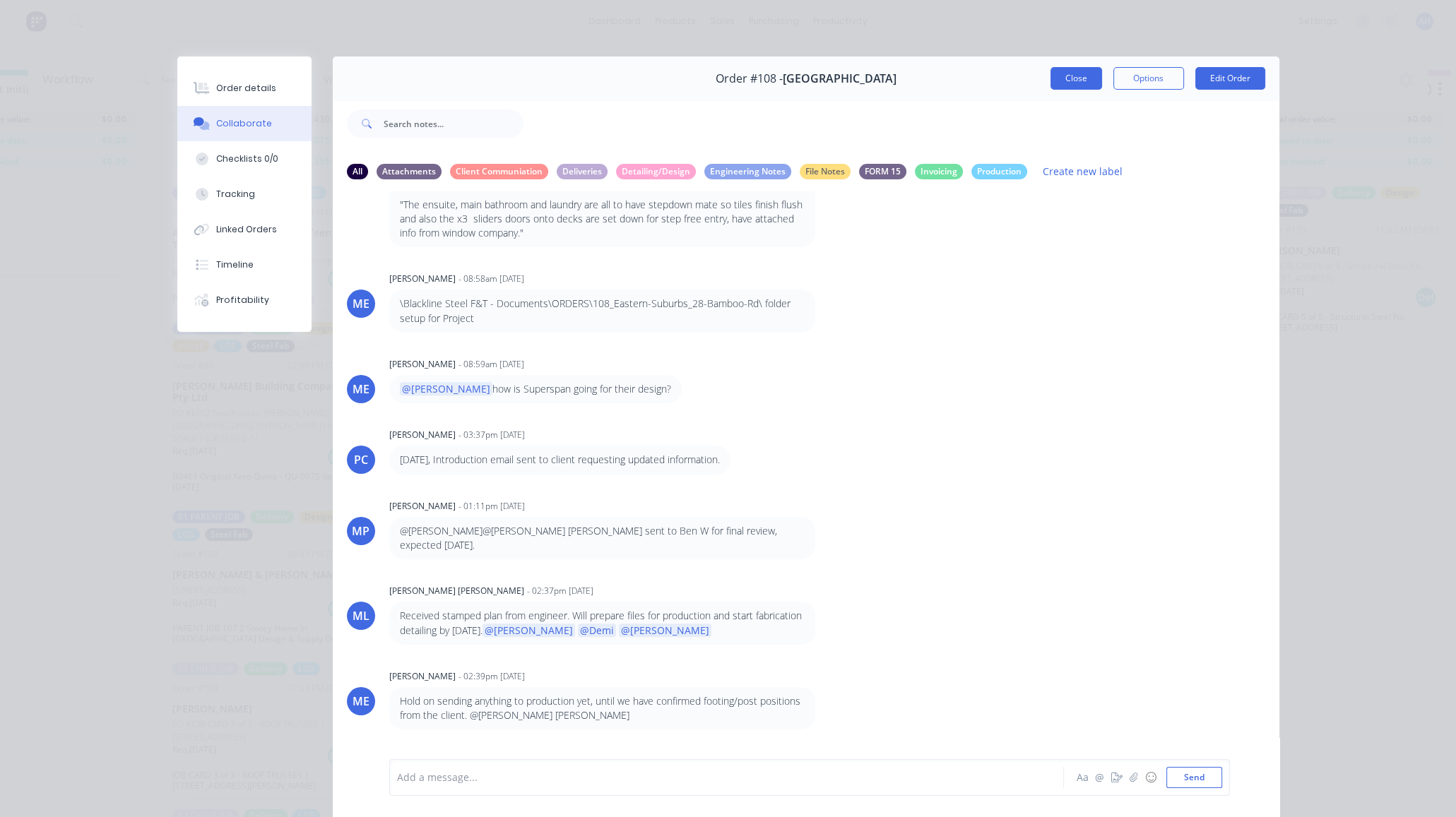
click at [1075, 79] on button "Close" at bounding box center [1076, 78] width 51 height 22
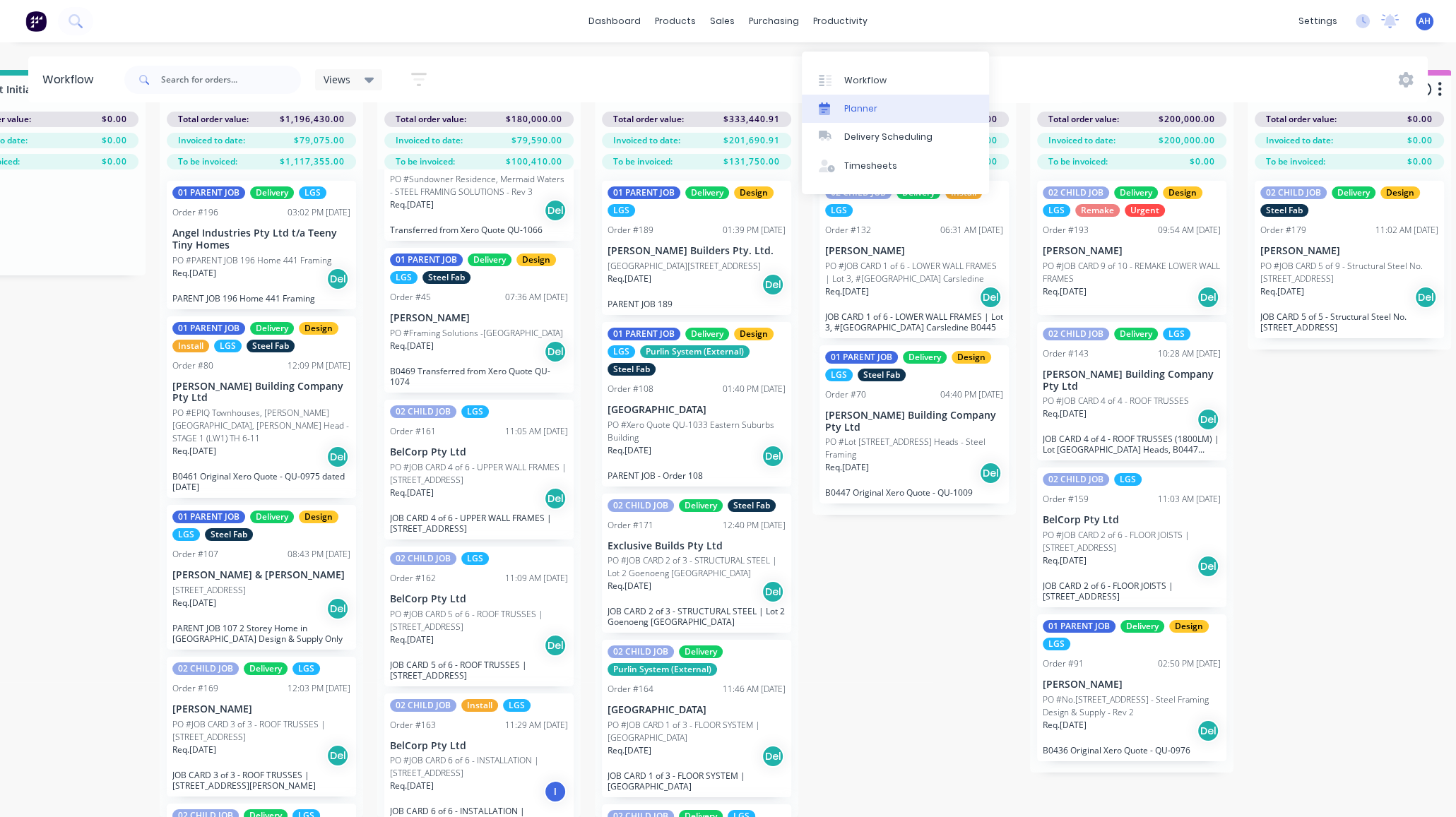
click at [859, 102] on div "Planner" at bounding box center [861, 108] width 33 height 13
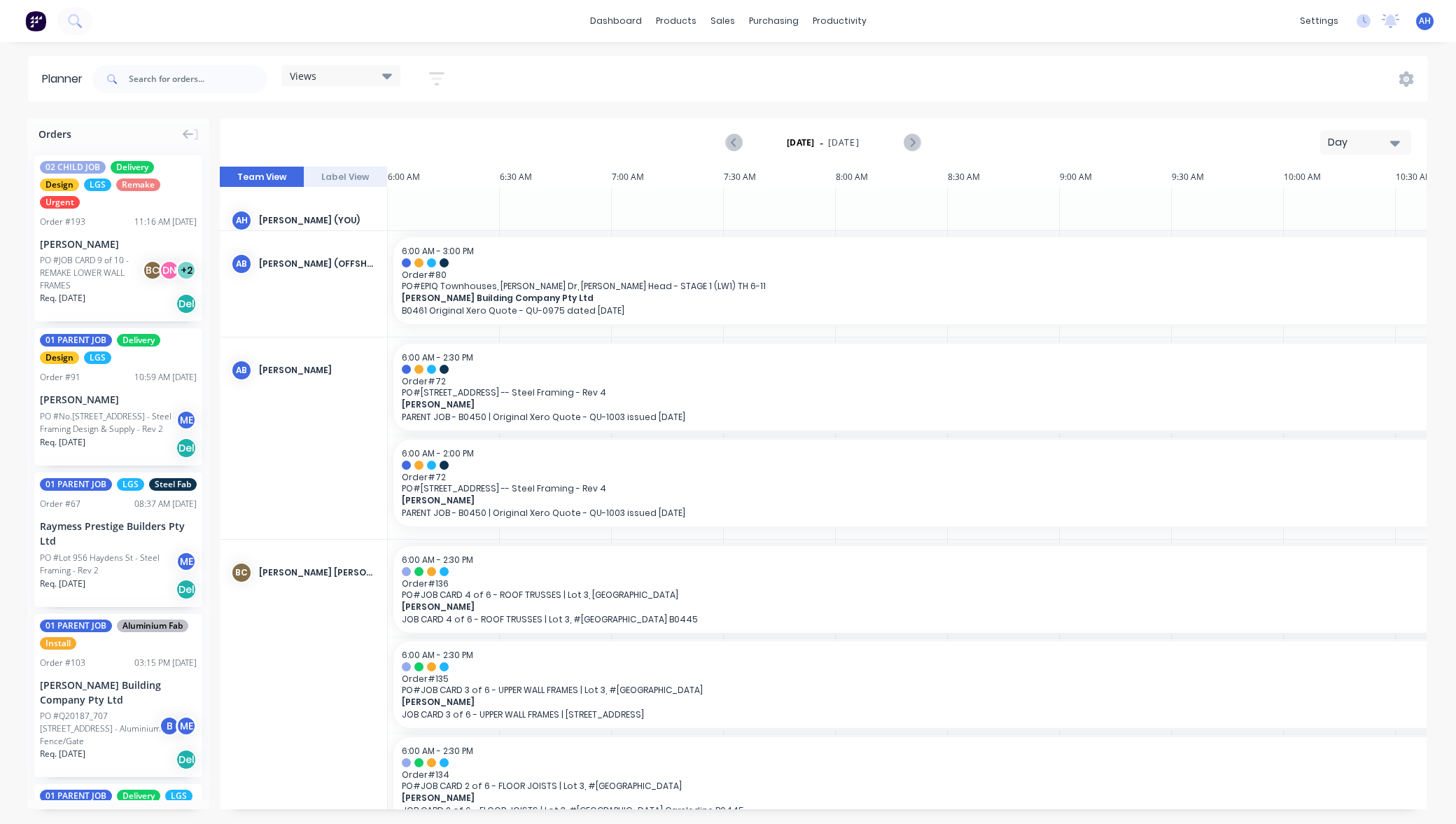
scroll to position [0, 870]
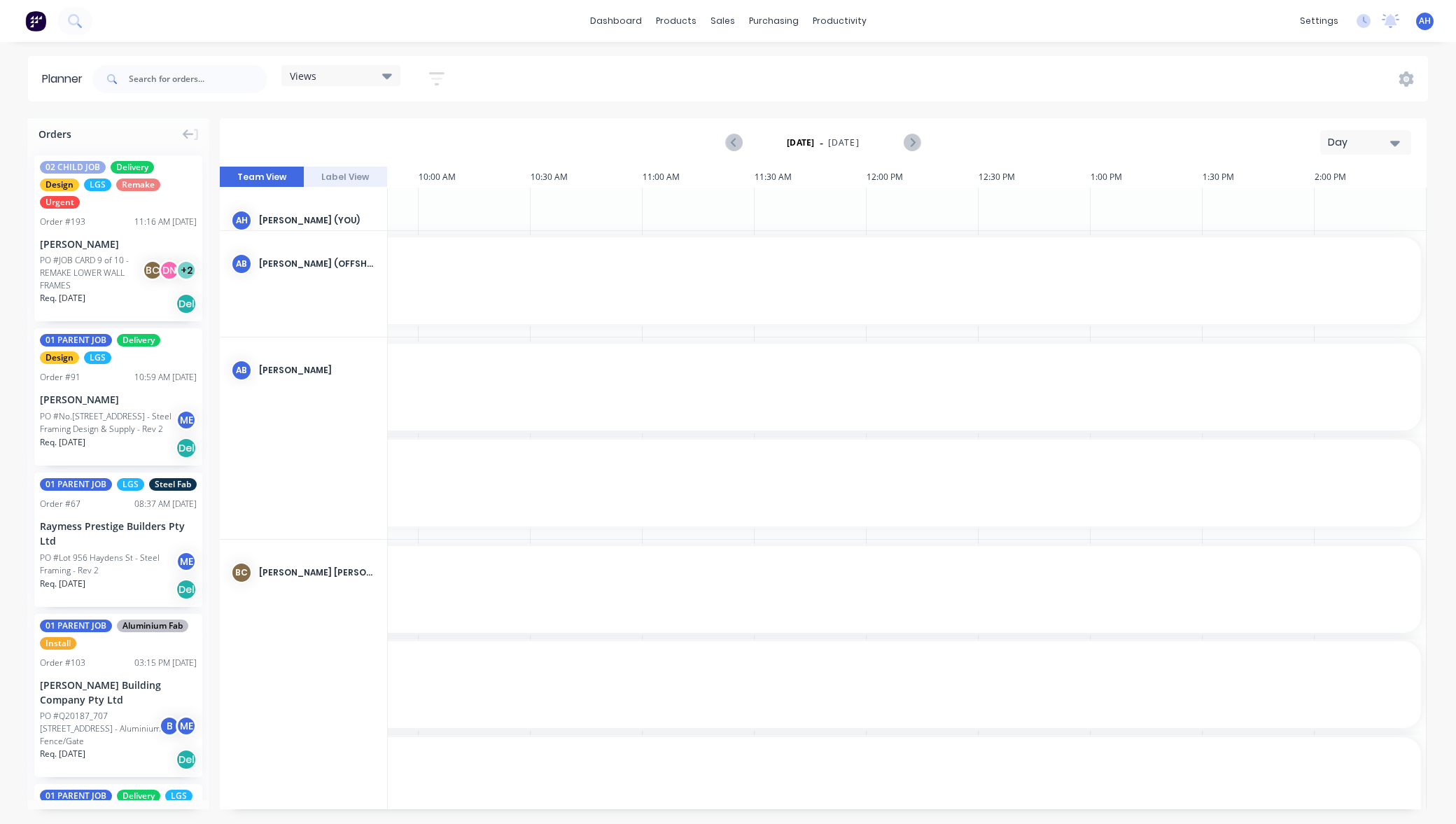
click at [364, 76] on div "Views" at bounding box center [341, 75] width 102 height 13
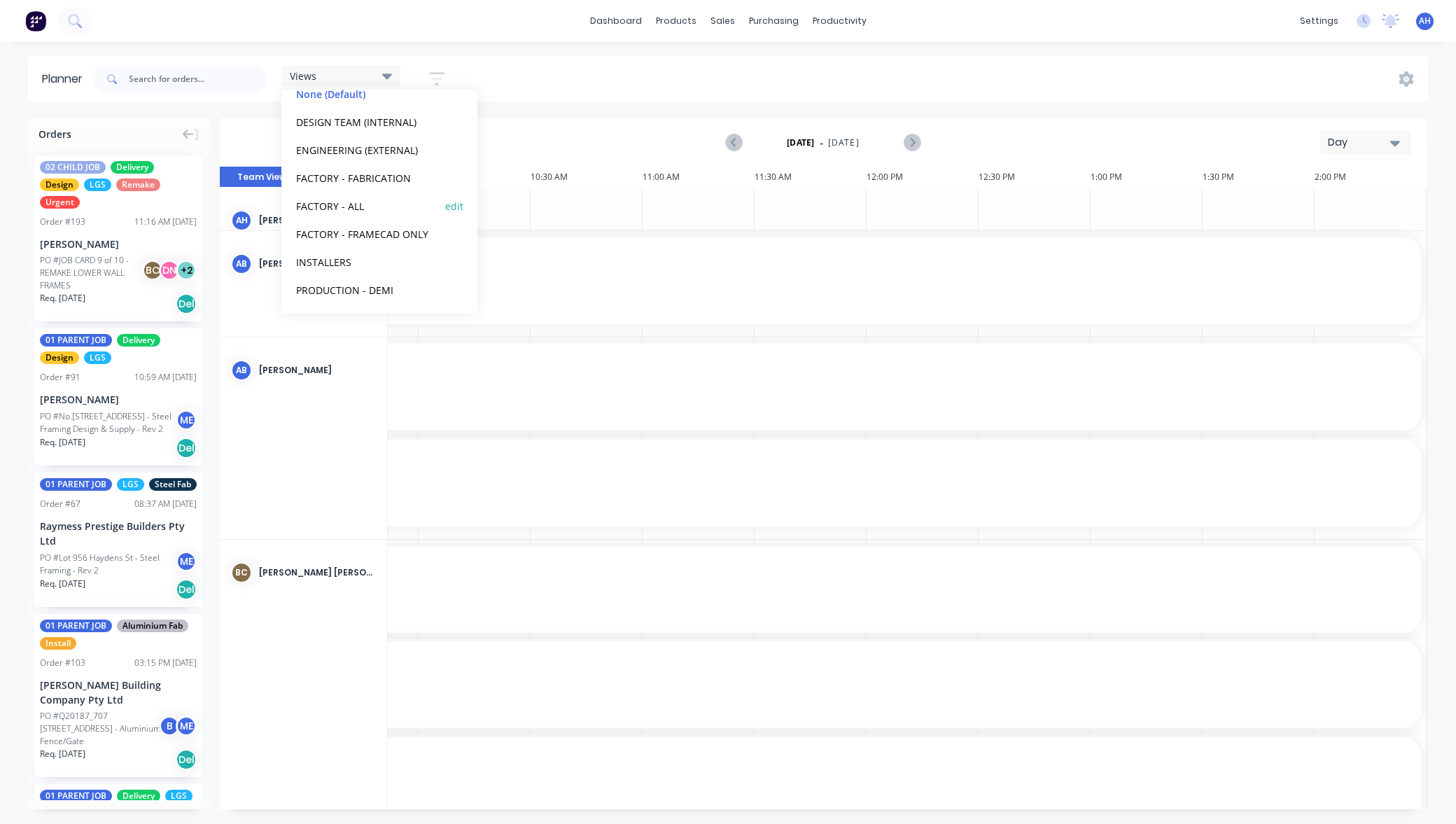
click at [360, 202] on button "FACTORY - ALL" at bounding box center [366, 205] width 149 height 16
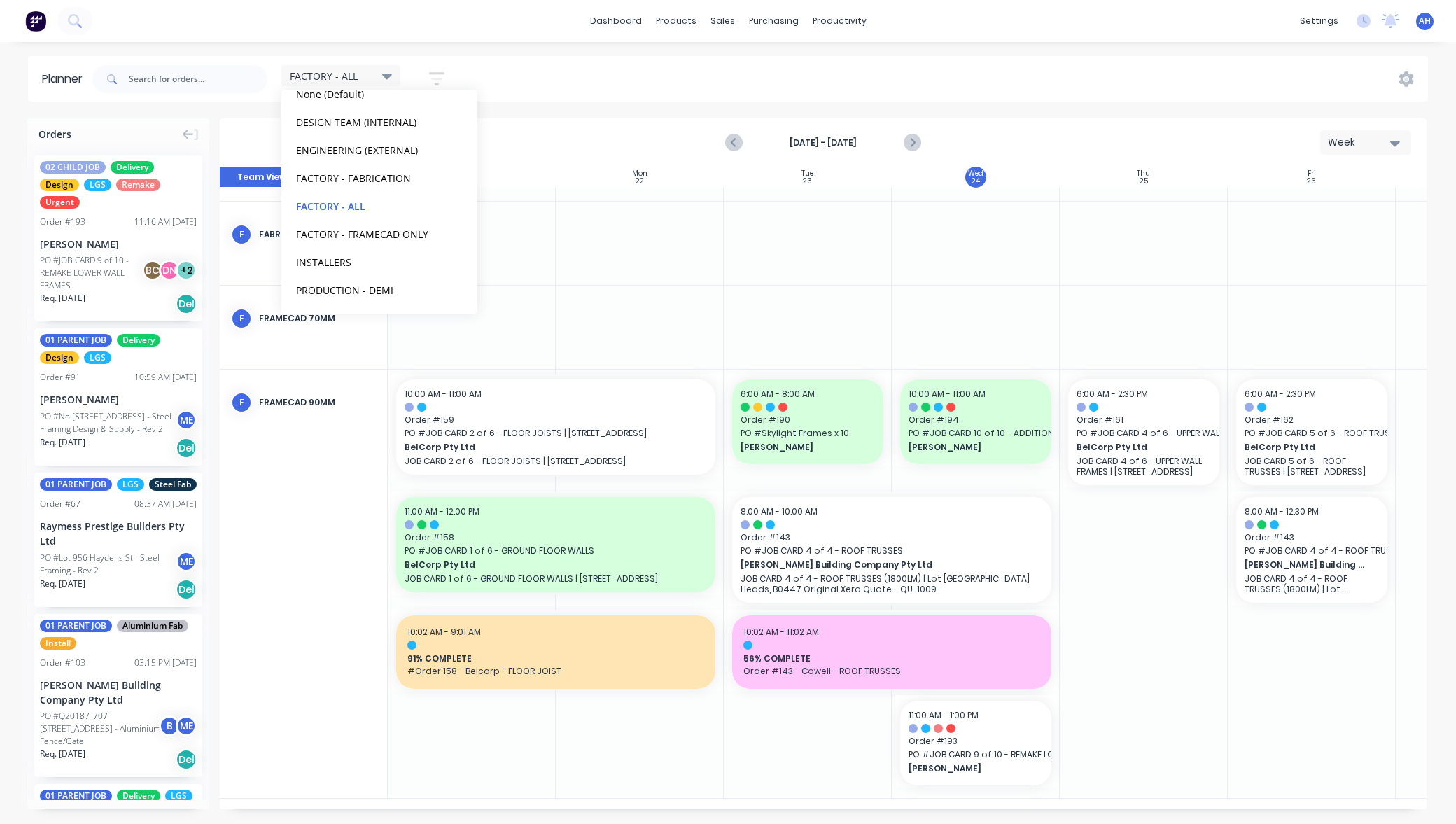
scroll to position [568, 142]
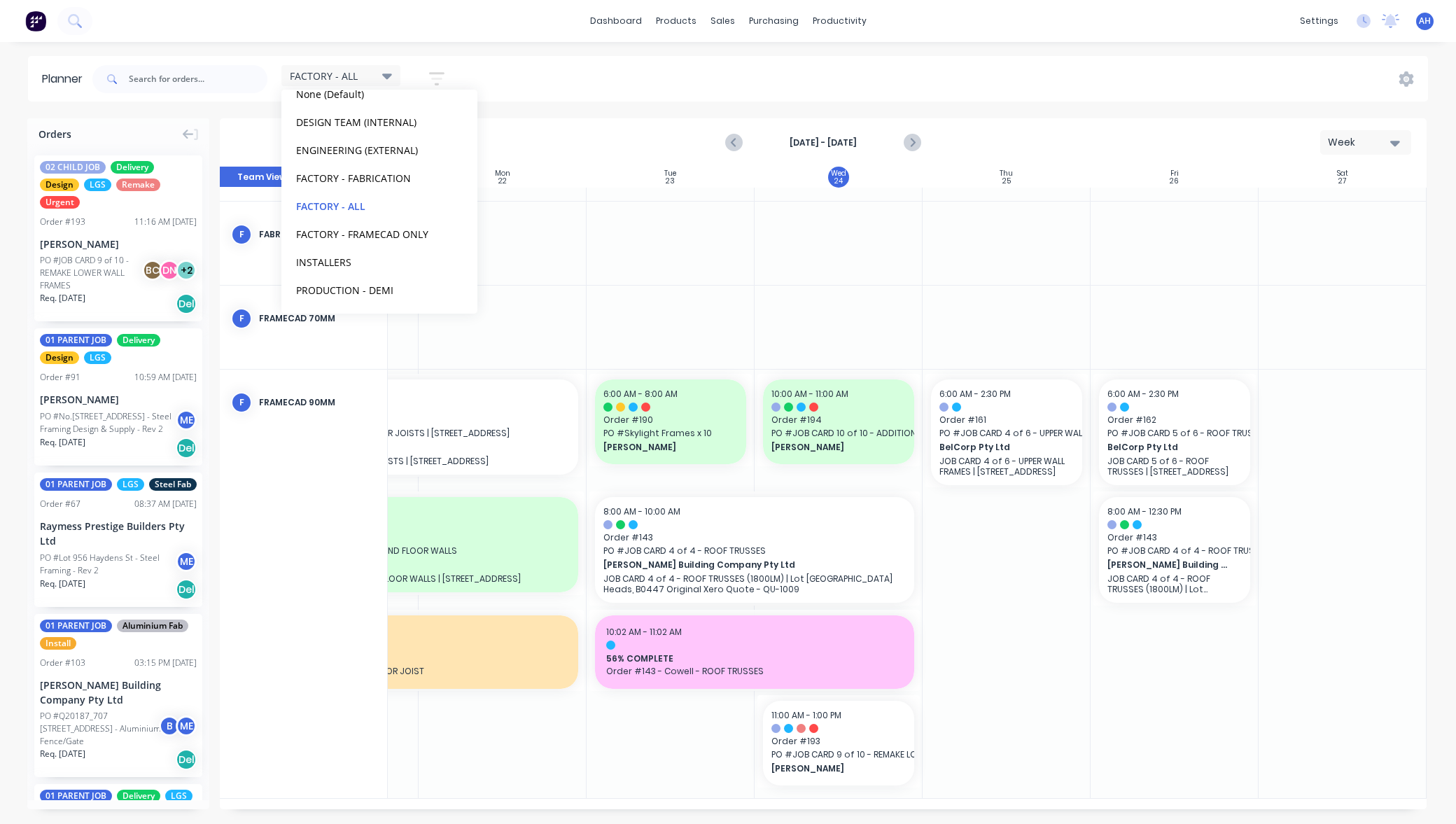
click at [725, 271] on div at bounding box center [670, 243] width 168 height 84
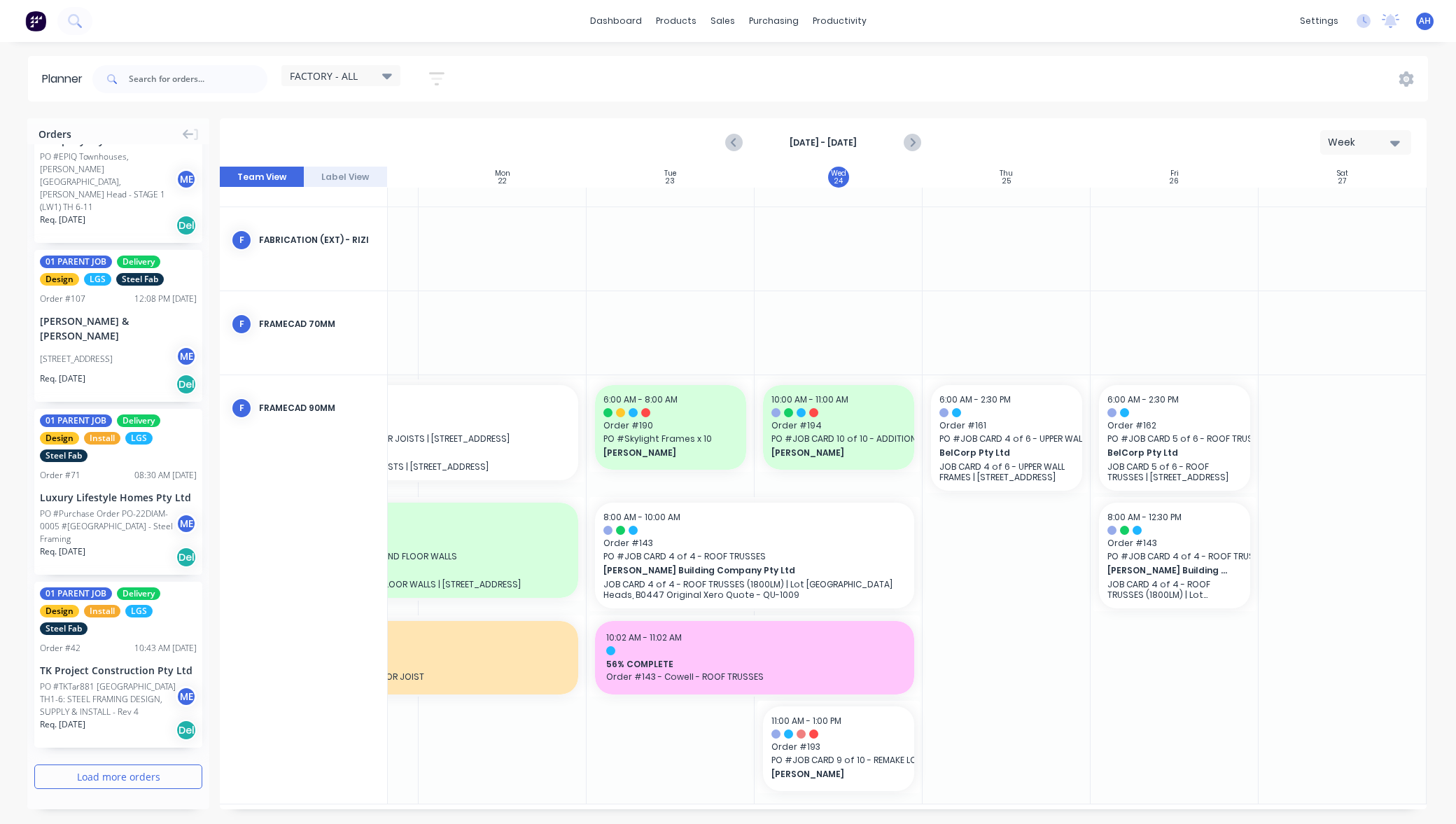
scroll to position [2588, 0]
click at [98, 785] on button "Load more orders" at bounding box center [118, 776] width 168 height 24
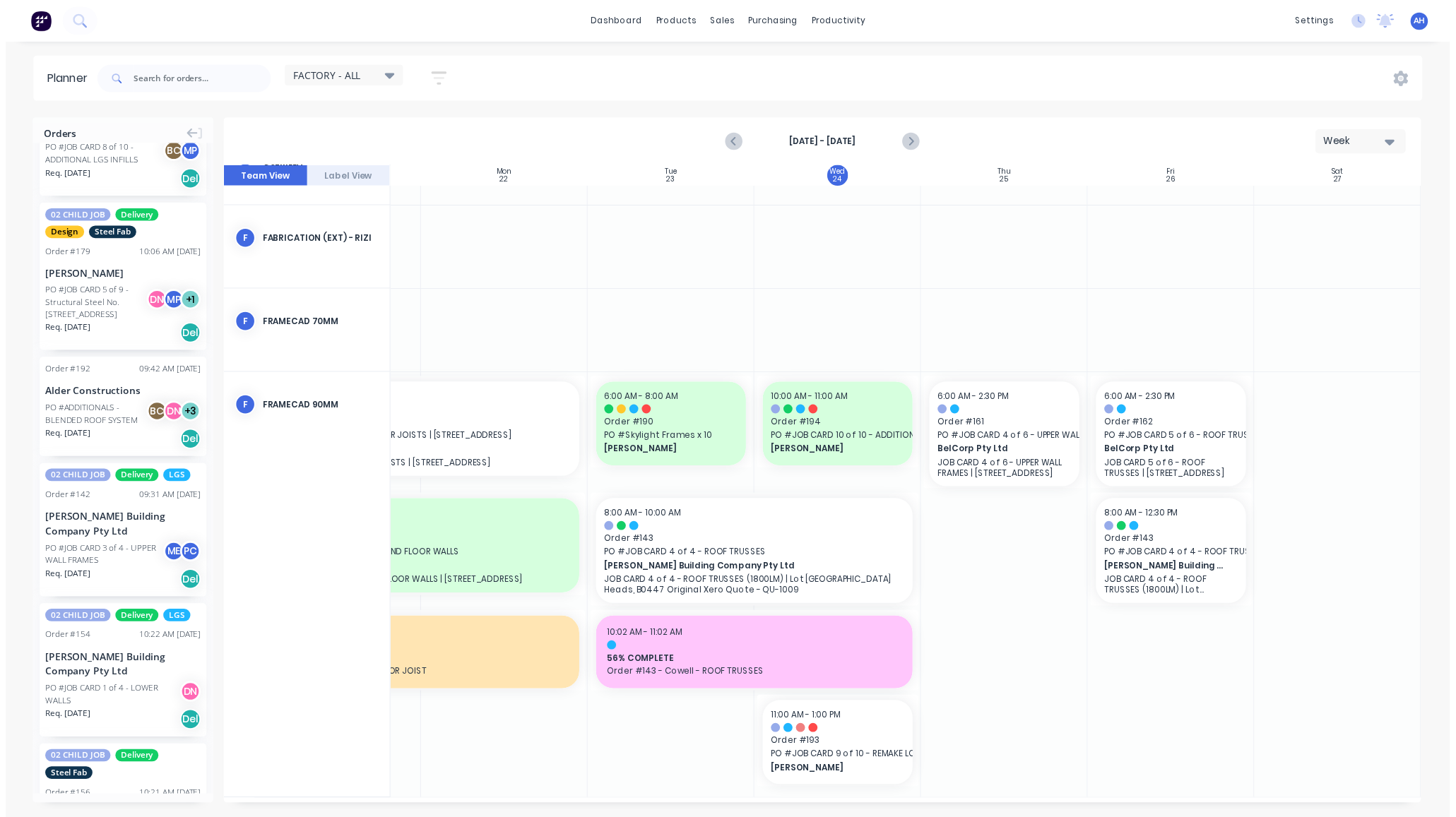
scroll to position [1180, 0]
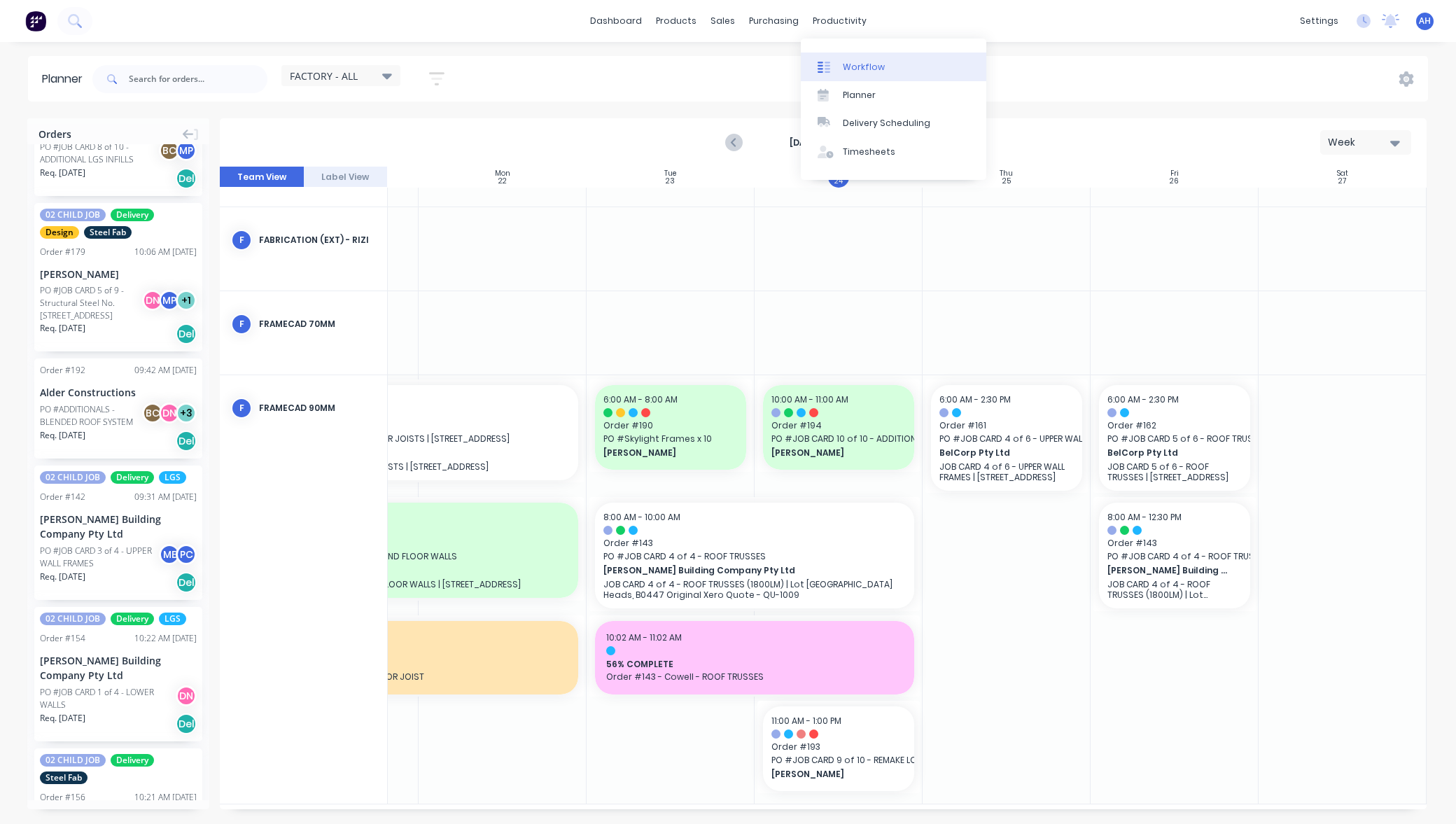
click at [853, 64] on div "Workflow" at bounding box center [864, 66] width 42 height 13
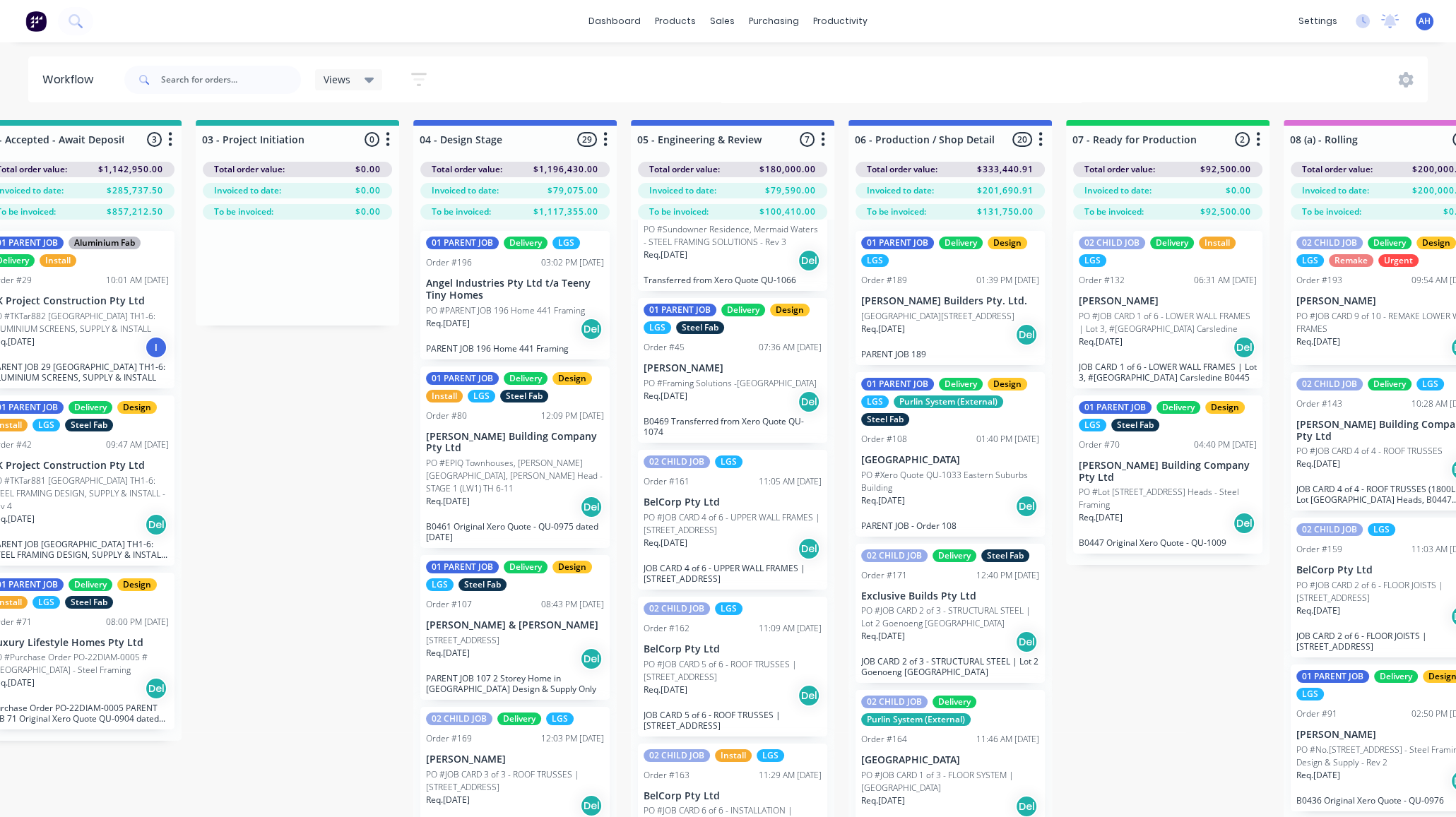
scroll to position [396, 0]
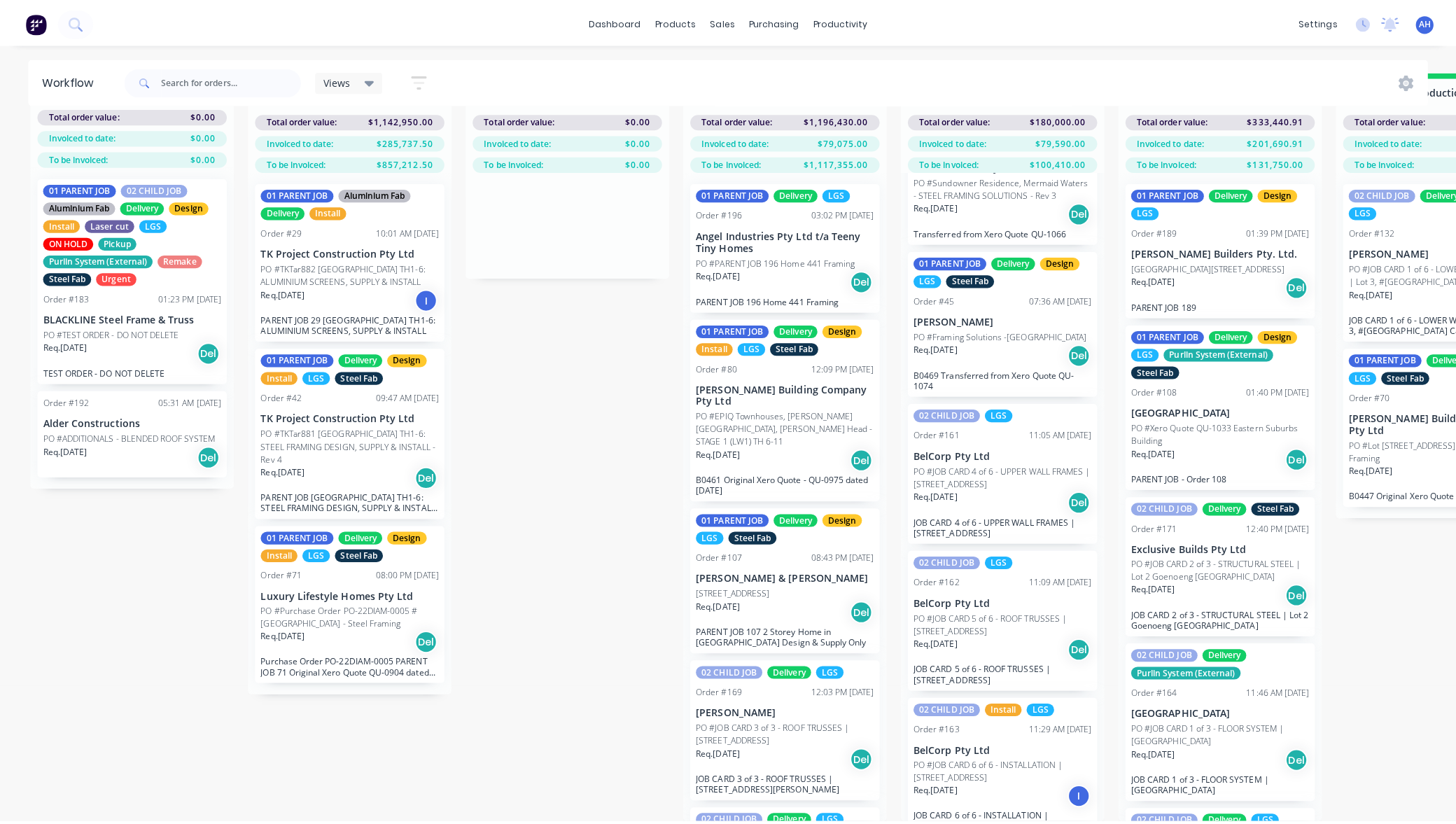
scroll to position [0, 0]
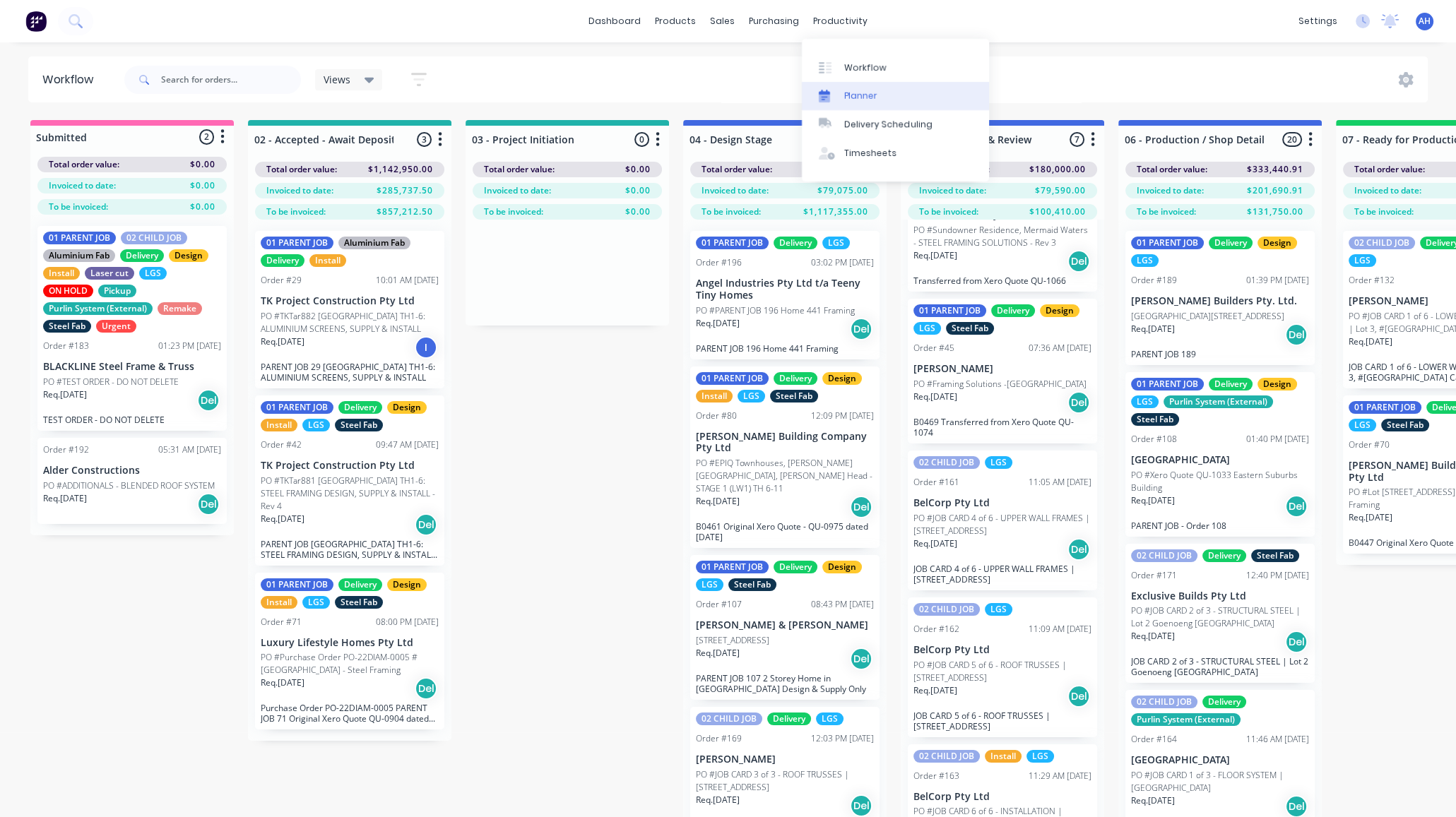
click at [848, 94] on div "Planner" at bounding box center [861, 95] width 33 height 13
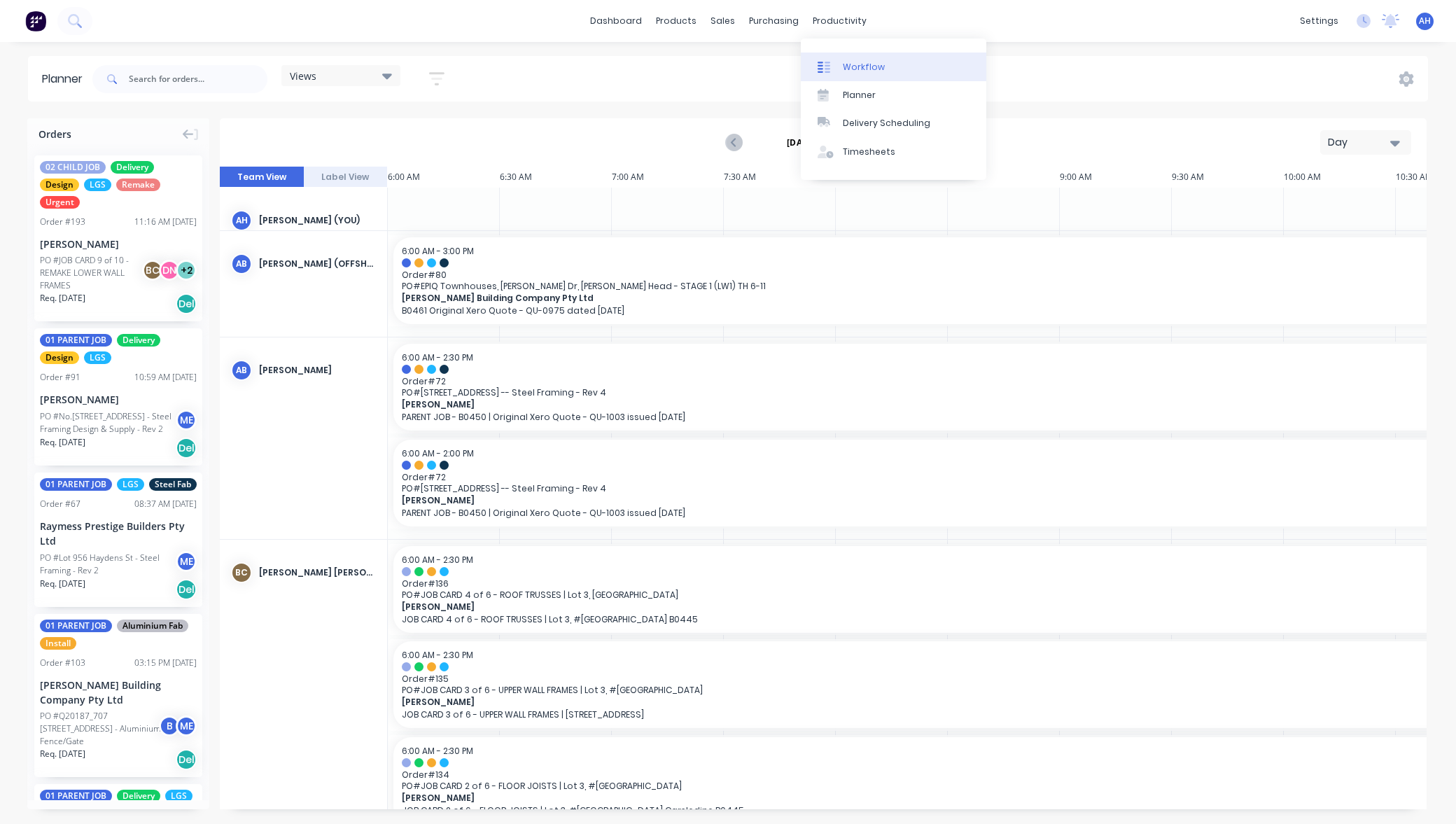
click at [869, 64] on div "Workflow" at bounding box center [864, 66] width 42 height 13
